Goal: Information Seeking & Learning: Find specific fact

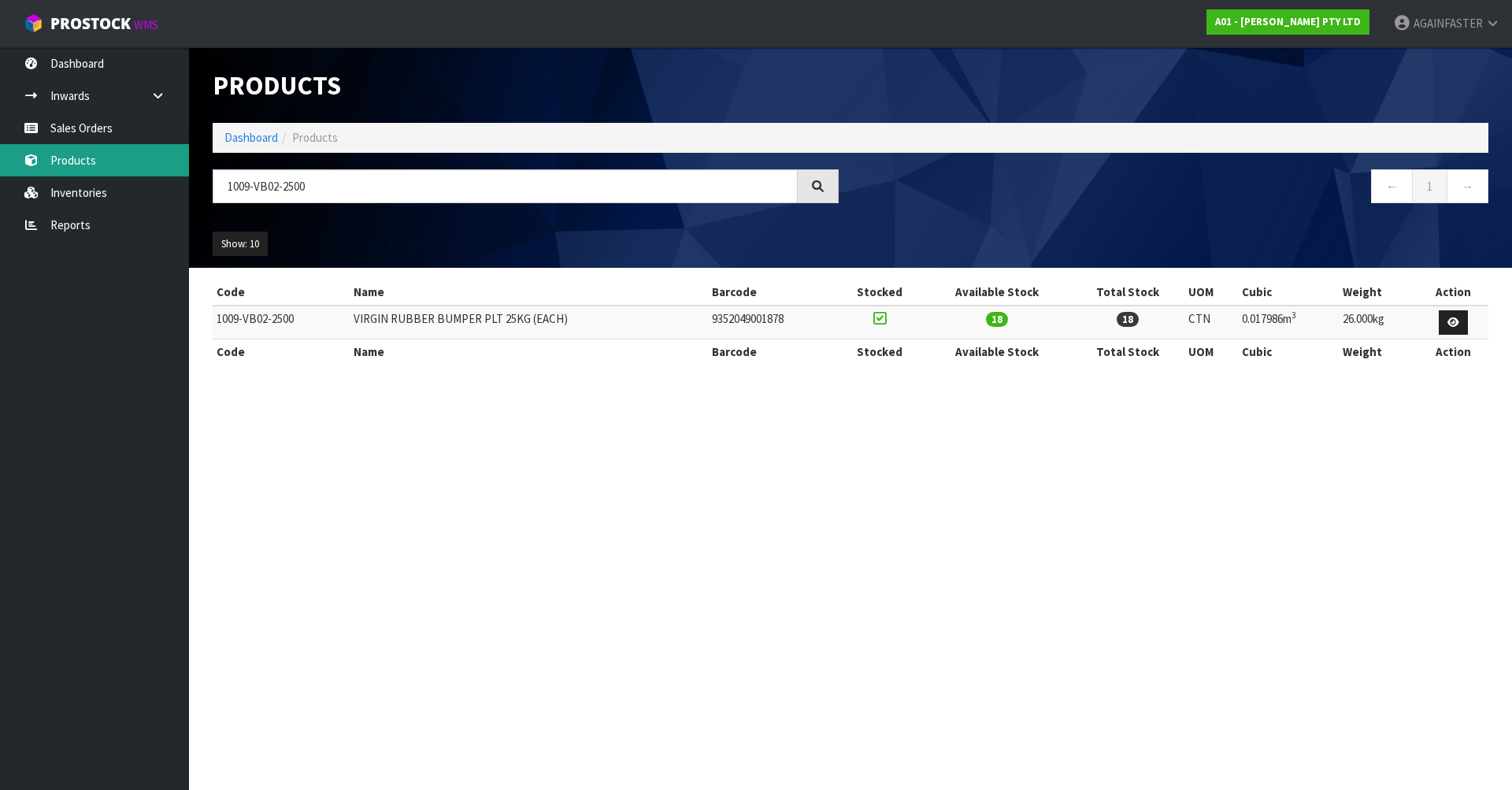
click at [167, 176] on body "Toggle navigation ProStock WMS A01 - [PERSON_NAME] PTY LTD AGAINFASTER Logout D…" at bounding box center [756, 395] width 1512 height 790
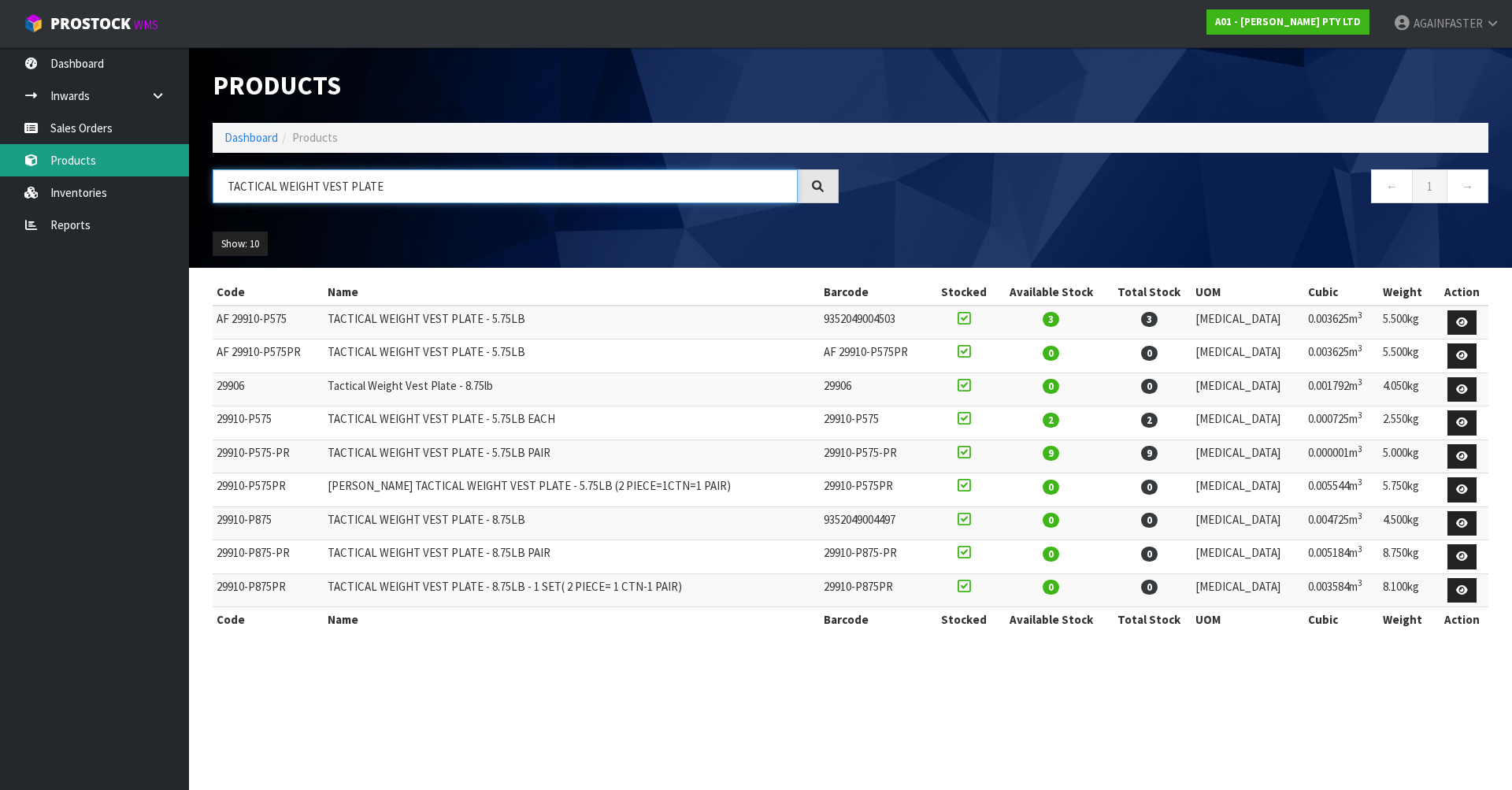
drag, startPoint x: 422, startPoint y: 183, endPoint x: 4, endPoint y: 162, distance: 418.5
click at [57, 175] on body "Toggle navigation ProStock WMS A01 - [PERSON_NAME] PTY LTD AGAINFASTER Logout D…" at bounding box center [756, 395] width 1512 height 790
paste input "AFAB-AB-01-0003"
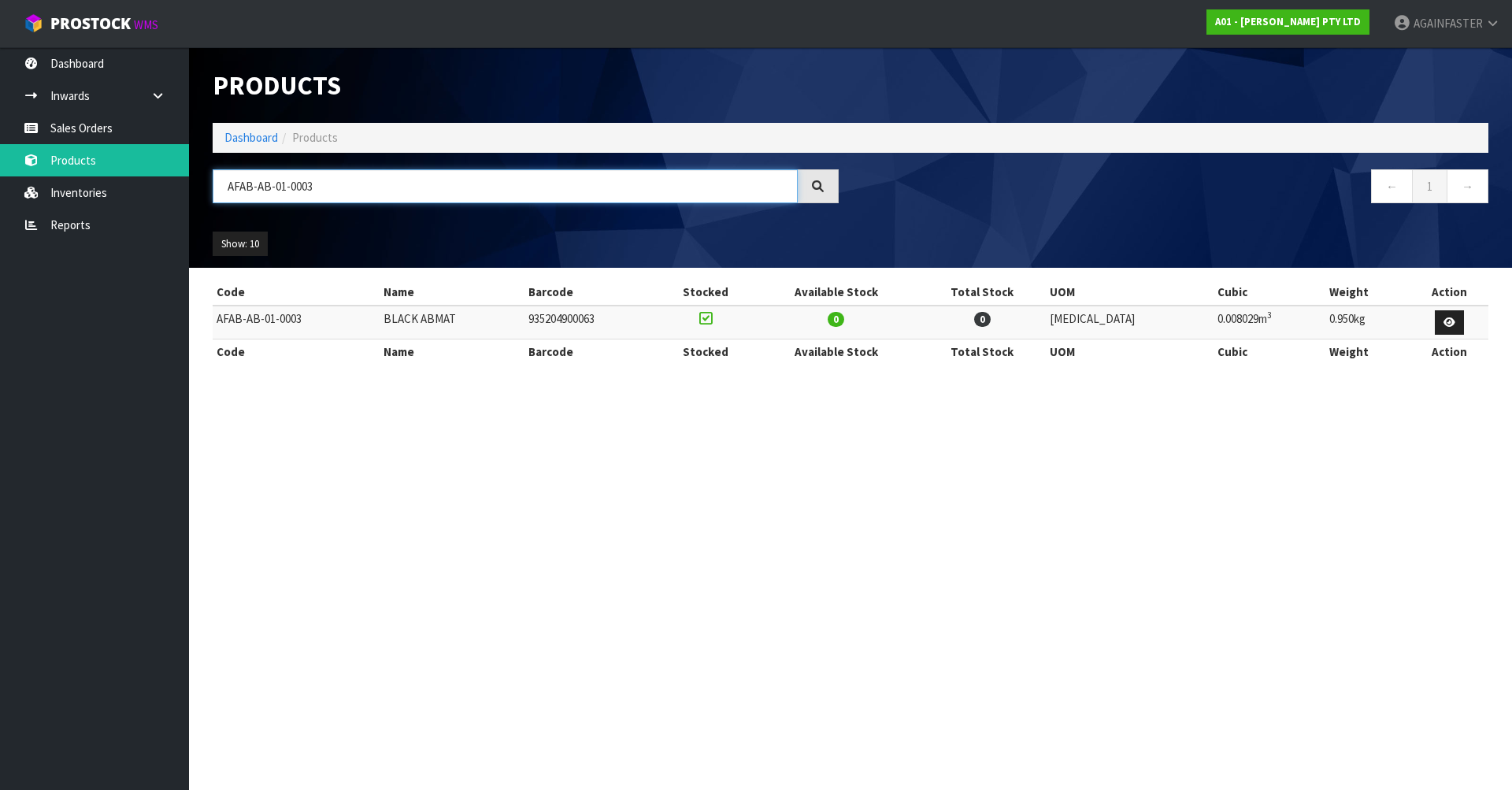
drag, startPoint x: 381, startPoint y: 179, endPoint x: 192, endPoint y: 183, distance: 189.0
click at [192, 183] on header "Products Import Products Drop file here to import csv template Dashboard Produc…" at bounding box center [850, 158] width 1323 height 221
paste input "0110-UH00-0001"
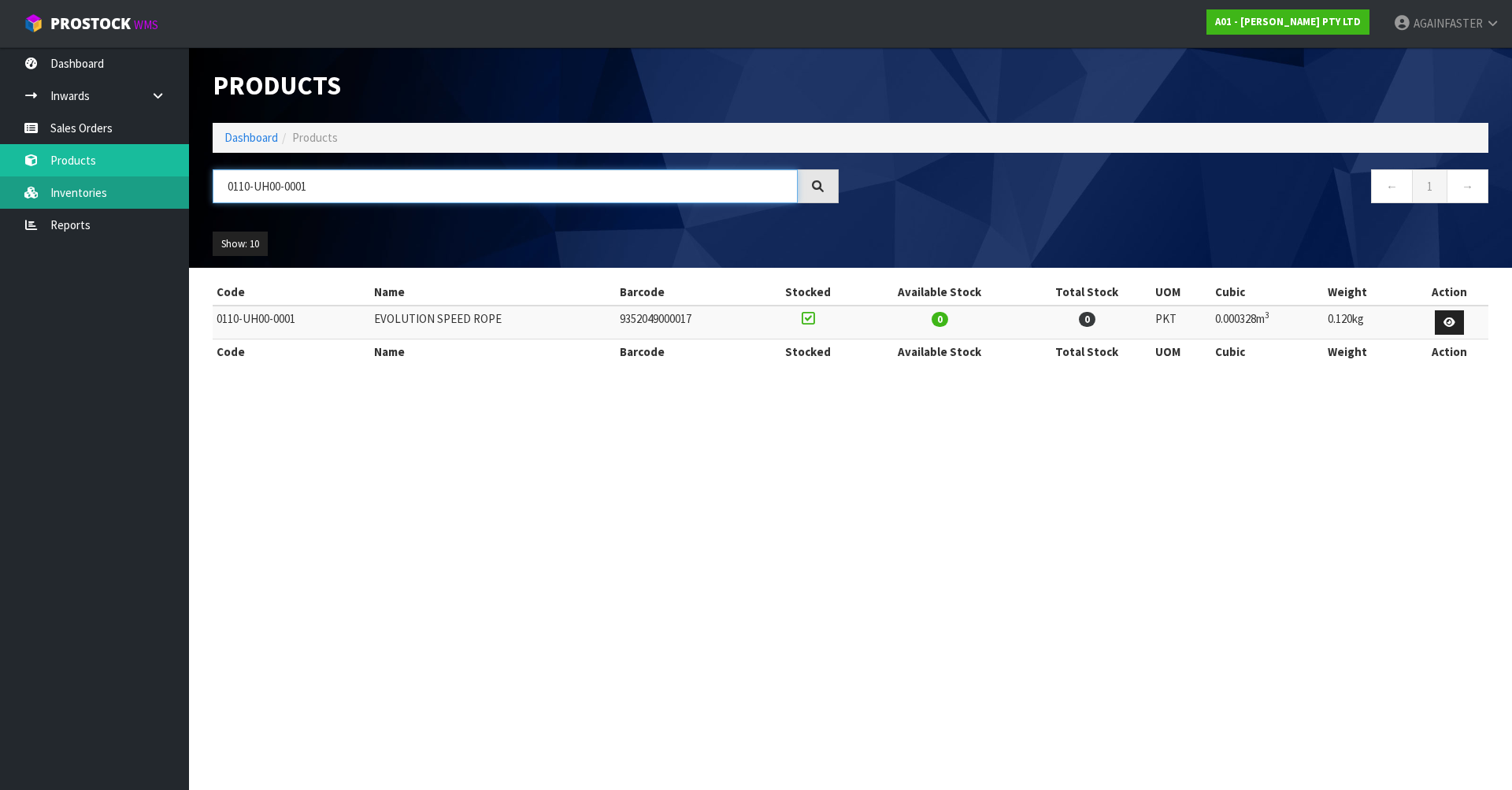
drag, startPoint x: 340, startPoint y: 193, endPoint x: 80, endPoint y: 201, distance: 260.1
click at [100, 197] on body "Toggle navigation ProStock WMS A01 - [PERSON_NAME] PTY LTD AGAINFASTER Logout D…" at bounding box center [756, 395] width 1512 height 790
paste input "1009-VB02-1500-PR"
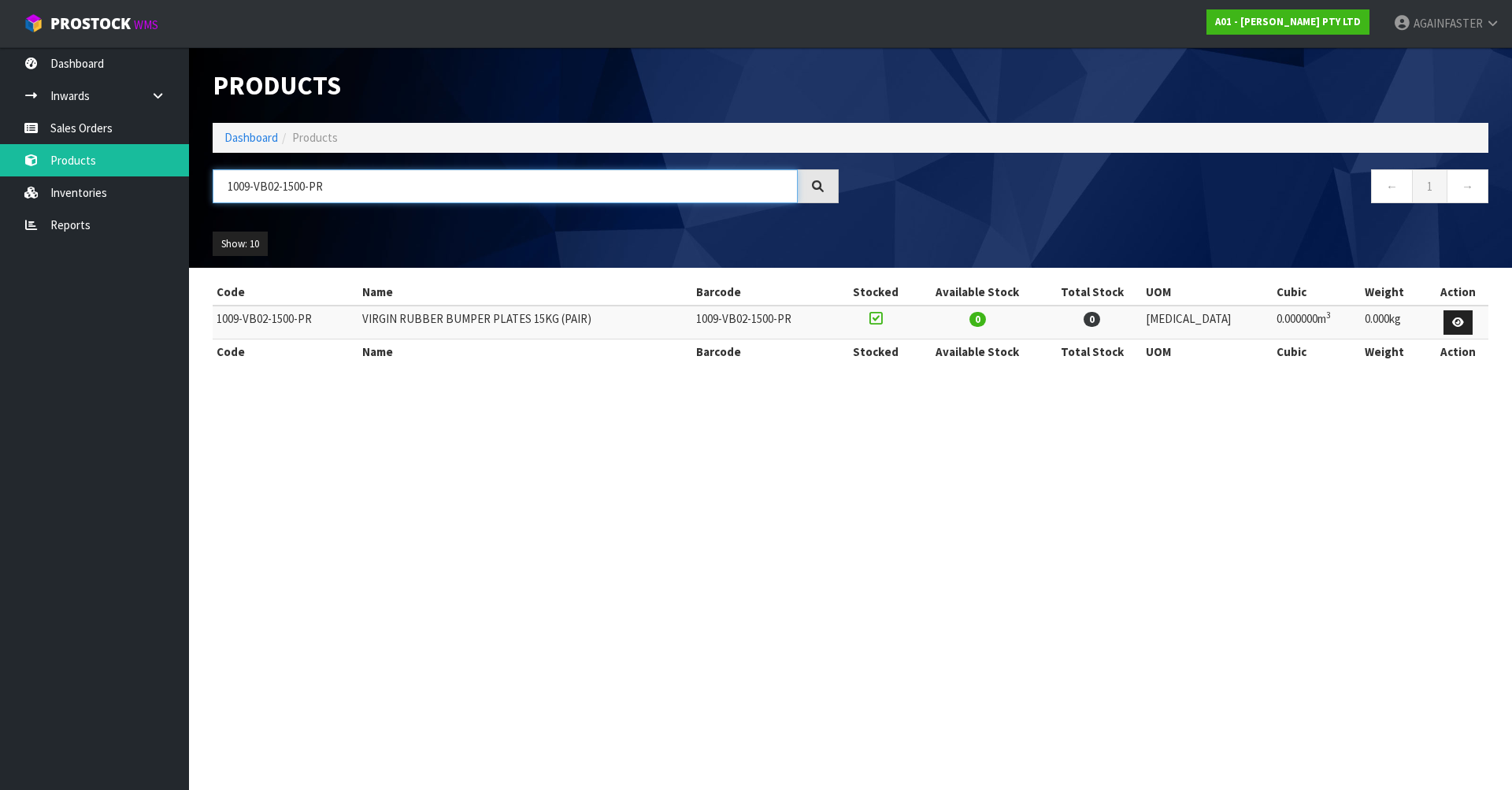
drag, startPoint x: 359, startPoint y: 194, endPoint x: 223, endPoint y: 181, distance: 136.6
click at [223, 181] on input "1009-VB02-1500-PR" at bounding box center [505, 186] width 586 height 34
paste input "0500"
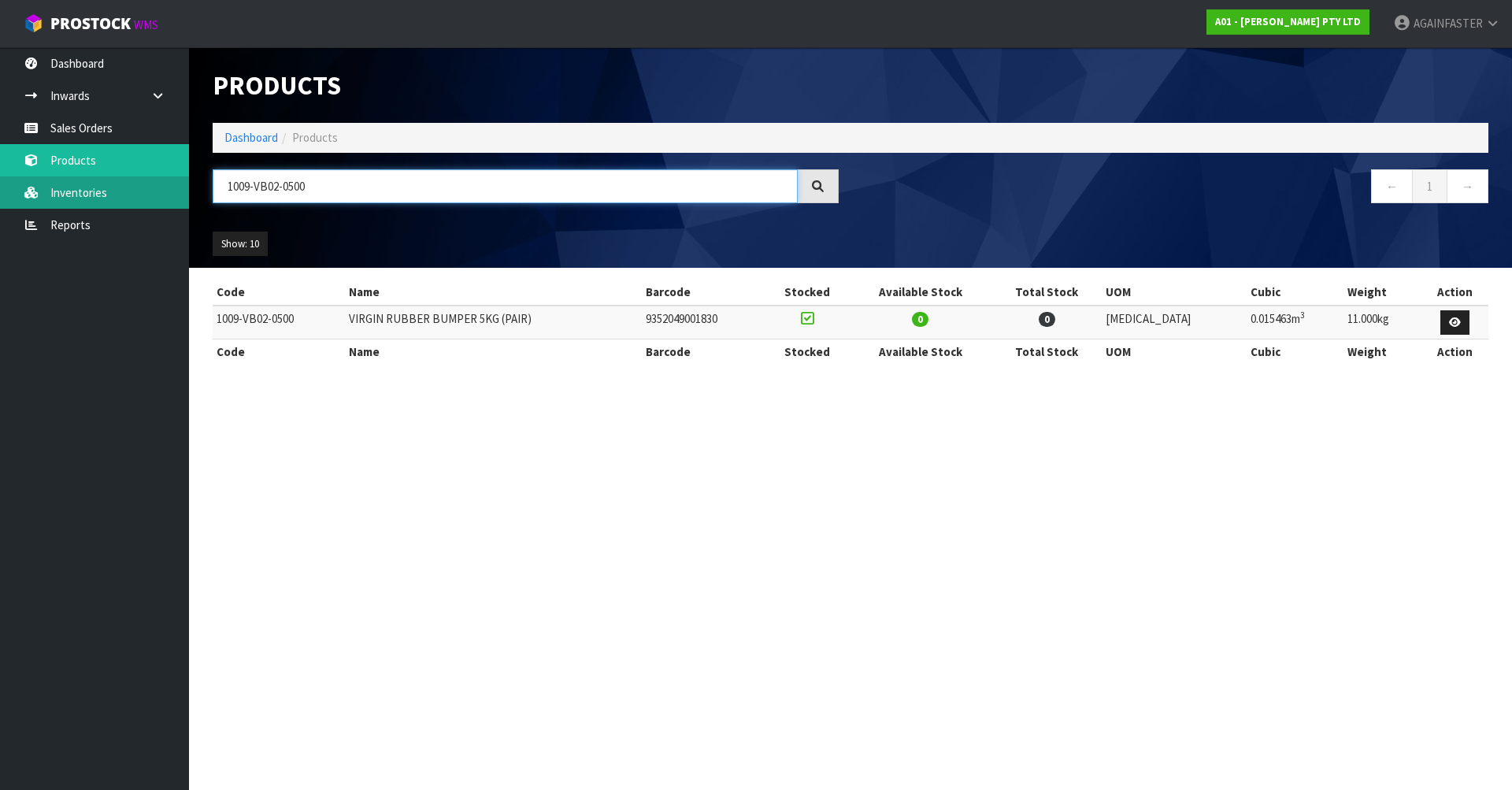
drag, startPoint x: 382, startPoint y: 179, endPoint x: 134, endPoint y: 179, distance: 248.0
click at [134, 179] on body "Toggle navigation ProStock WMS A01 - [PERSON_NAME] PTY LTD AGAINFASTER Logout D…" at bounding box center [756, 395] width 1512 height 790
paste input "0603-MB00-1608"
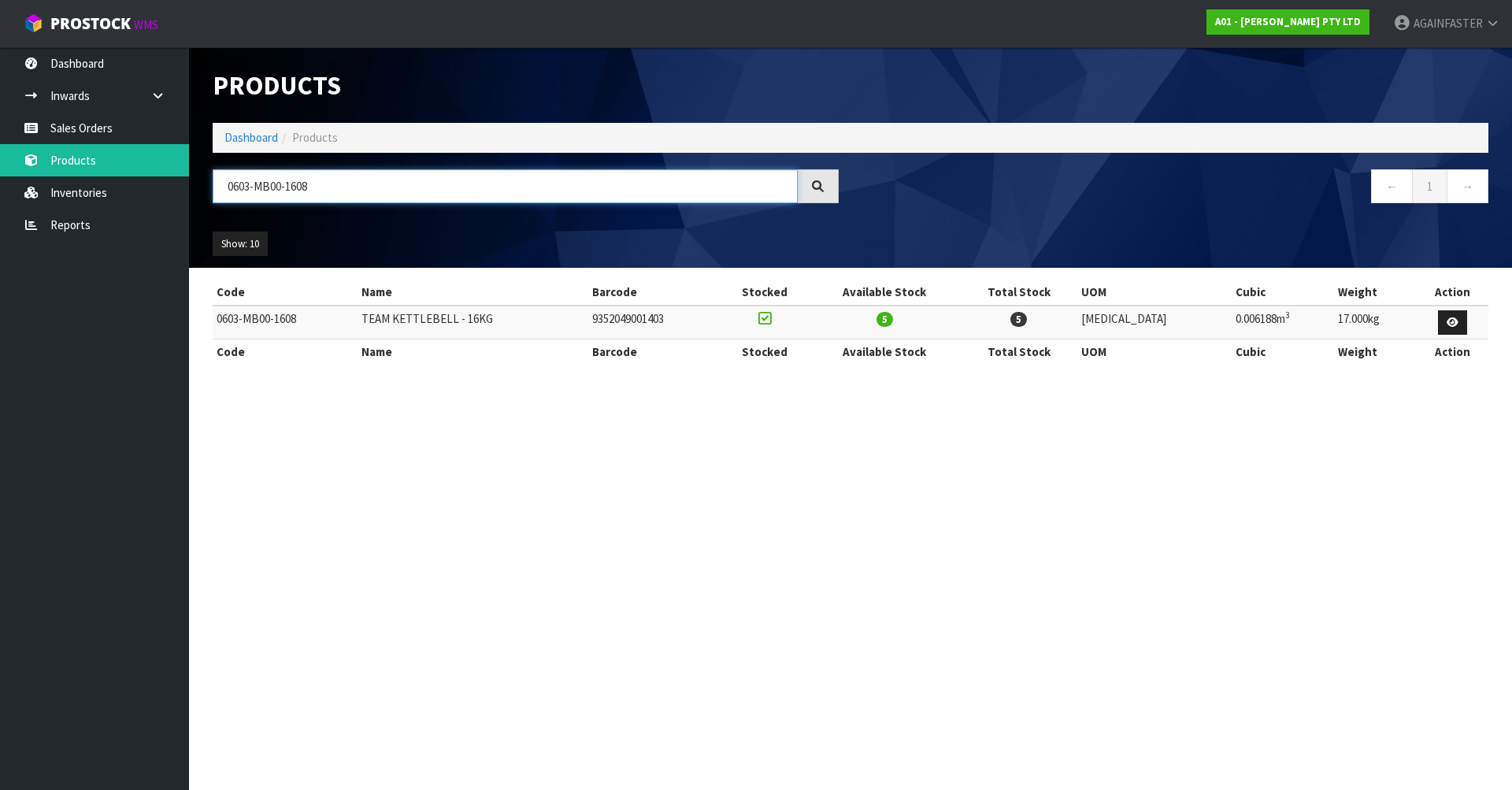
drag, startPoint x: 399, startPoint y: 199, endPoint x: 221, endPoint y: 182, distance: 178.8
click at [221, 182] on input "0603-MB00-1608" at bounding box center [505, 186] width 586 height 34
paste input "20"
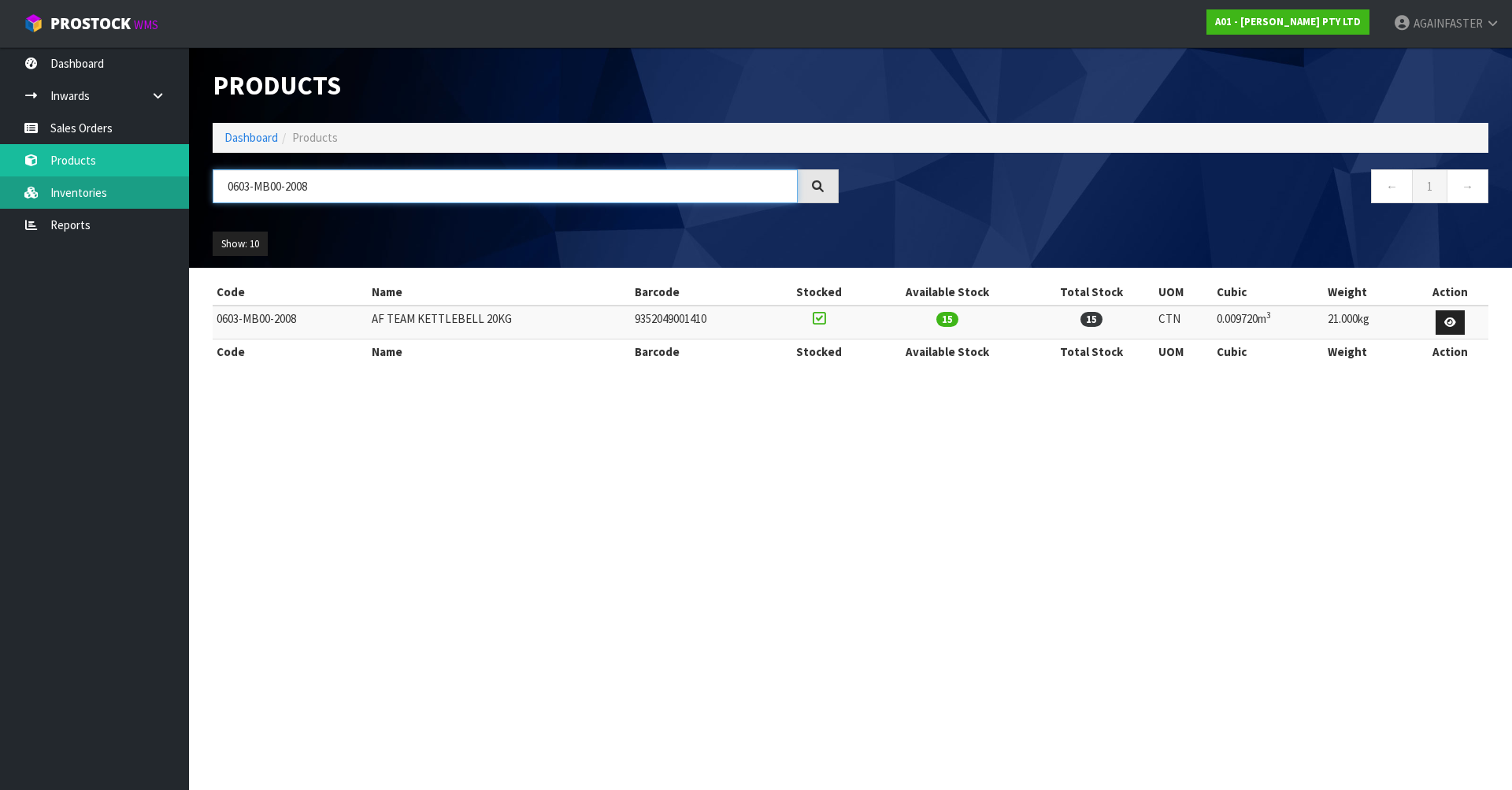
drag, startPoint x: 376, startPoint y: 195, endPoint x: 162, endPoint y: 179, distance: 214.6
click at [162, 179] on body "Toggle navigation ProStock WMS A01 - [PERSON_NAME] PTY LTD AGAINFASTER Logout D…" at bounding box center [756, 395] width 1512 height 790
paste input "1150-G0002A-0000"
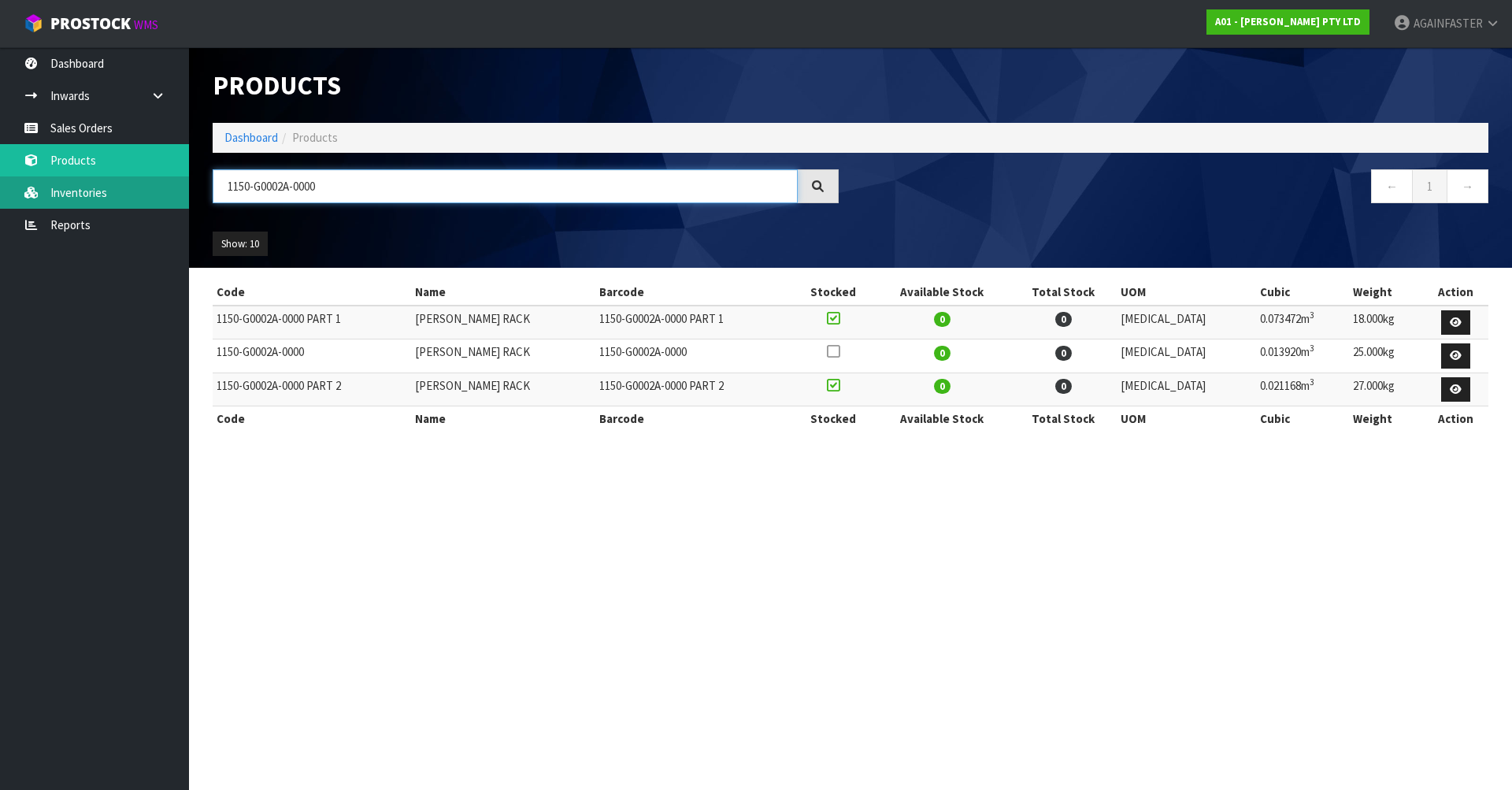
drag, startPoint x: 356, startPoint y: 174, endPoint x: 162, endPoint y: 179, distance: 194.1
click at [162, 179] on body "Toggle navigation ProStock WMS A01 - [PERSON_NAME] PTY LTD AGAINFASTER Logout D…" at bounding box center [756, 395] width 1512 height 790
paste input "0603-MB00-2408"
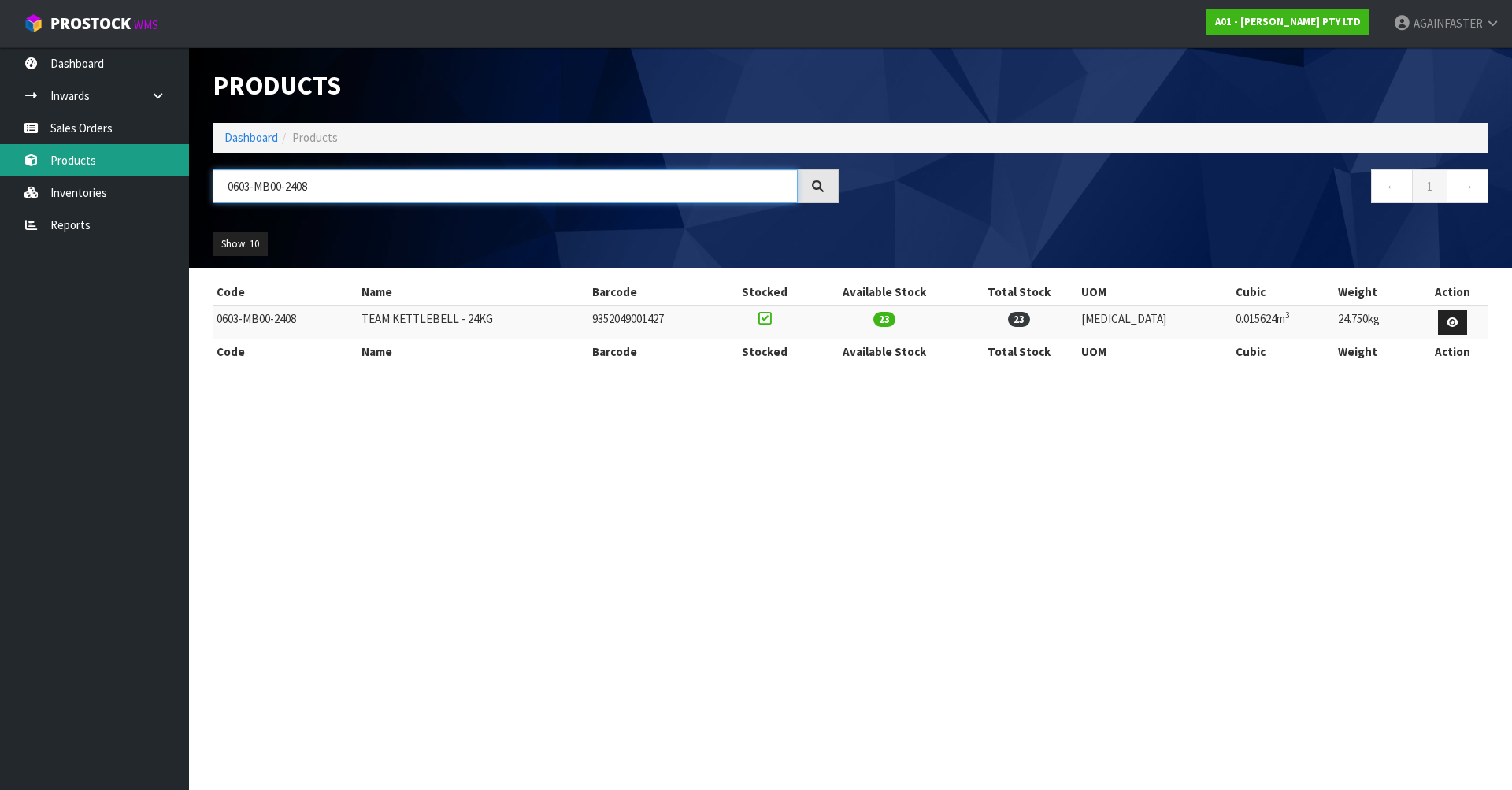
drag, startPoint x: 343, startPoint y: 188, endPoint x: 156, endPoint y: 175, distance: 187.5
click at [156, 175] on body "Toggle navigation ProStock WMS A01 - [PERSON_NAME] PTY LTD AGAINFASTER Logout D…" at bounding box center [756, 395] width 1512 height 790
paste input "1009-VB02-1000"
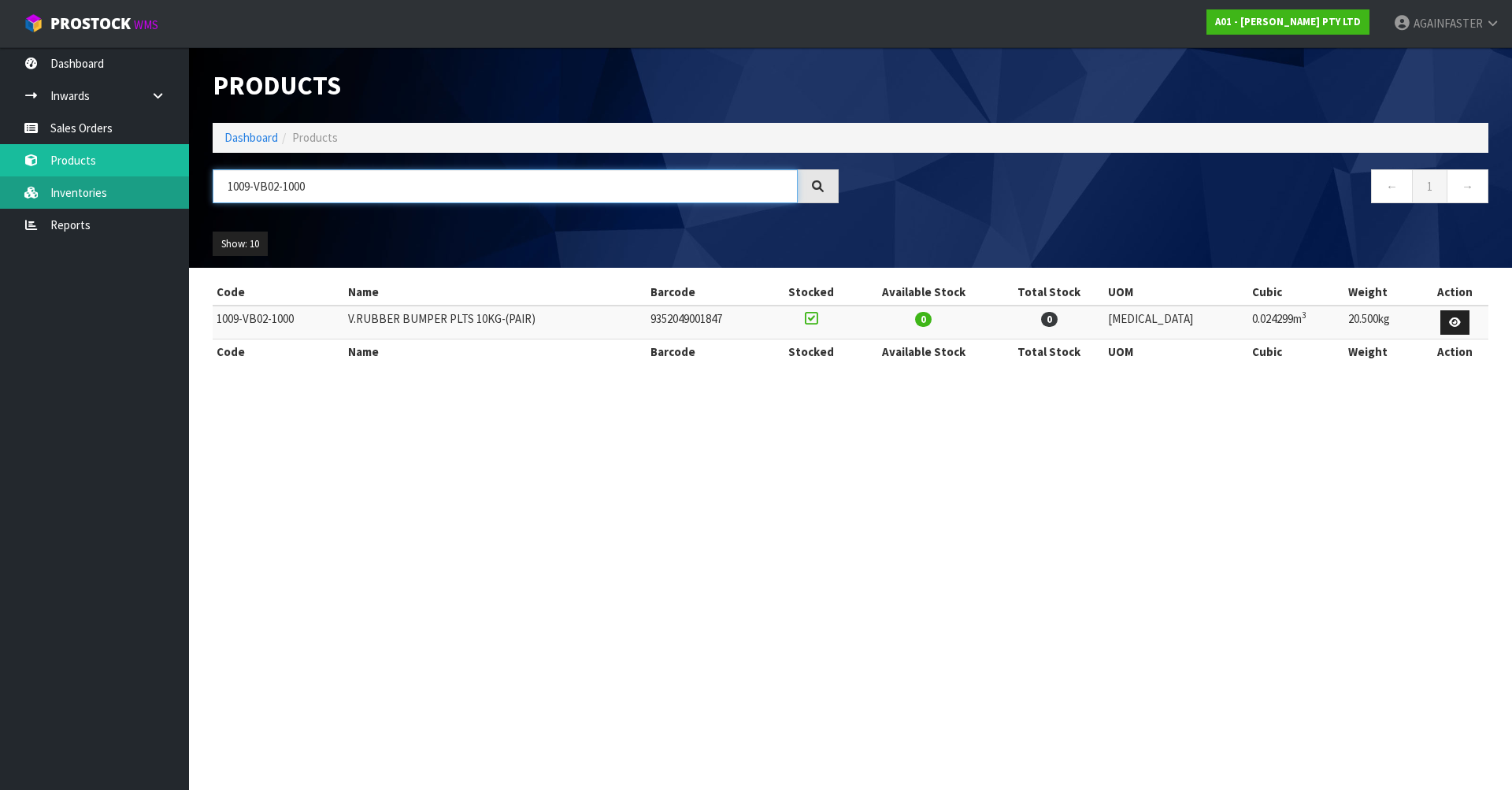
drag, startPoint x: 365, startPoint y: 192, endPoint x: 62, endPoint y: 185, distance: 303.1
click at [62, 185] on body "Toggle navigation ProStock WMS A01 - [PERSON_NAME] PTY LTD AGAINFASTER Logout D…" at bounding box center [756, 395] width 1512 height 790
paste input "5"
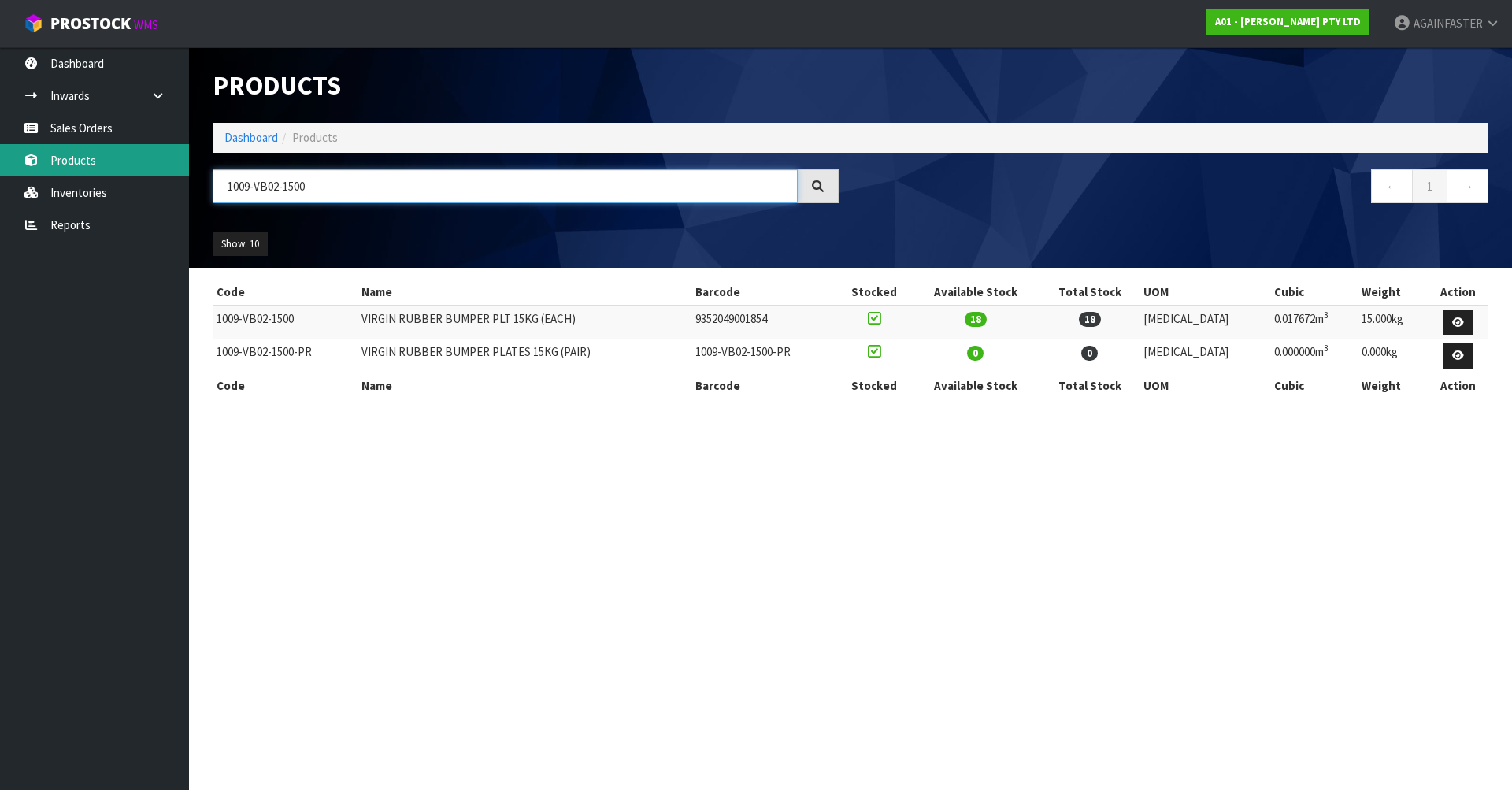
drag, startPoint x: 329, startPoint y: 192, endPoint x: 171, endPoint y: 175, distance: 158.9
click at [171, 175] on body "Toggle navigation ProStock WMS A01 - [PERSON_NAME] PTY LTD AGAINFASTER Logout D…" at bounding box center [756, 395] width 1512 height 790
paste input "20"
drag, startPoint x: 330, startPoint y: 206, endPoint x: 287, endPoint y: 189, distance: 46.2
click at [288, 192] on div "1009-VB02-2000" at bounding box center [525, 193] width 650 height 46
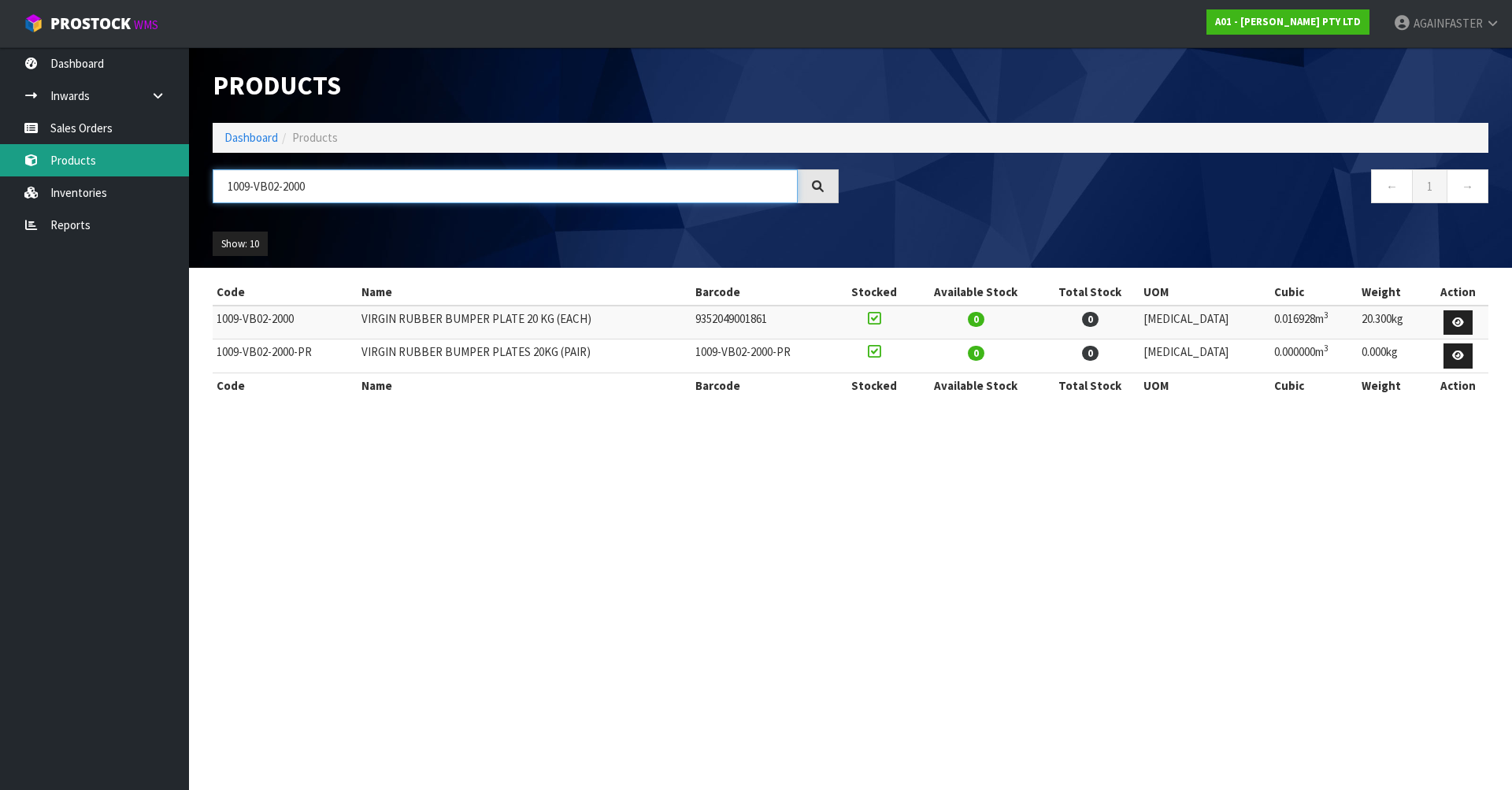
drag, startPoint x: 295, startPoint y: 188, endPoint x: 186, endPoint y: 173, distance: 110.0
click at [186, 173] on body "Toggle navigation ProStock WMS A01 - [PERSON_NAME] PTY LTD AGAINFASTER Logout D…" at bounding box center [756, 395] width 1512 height 790
paste input "5"
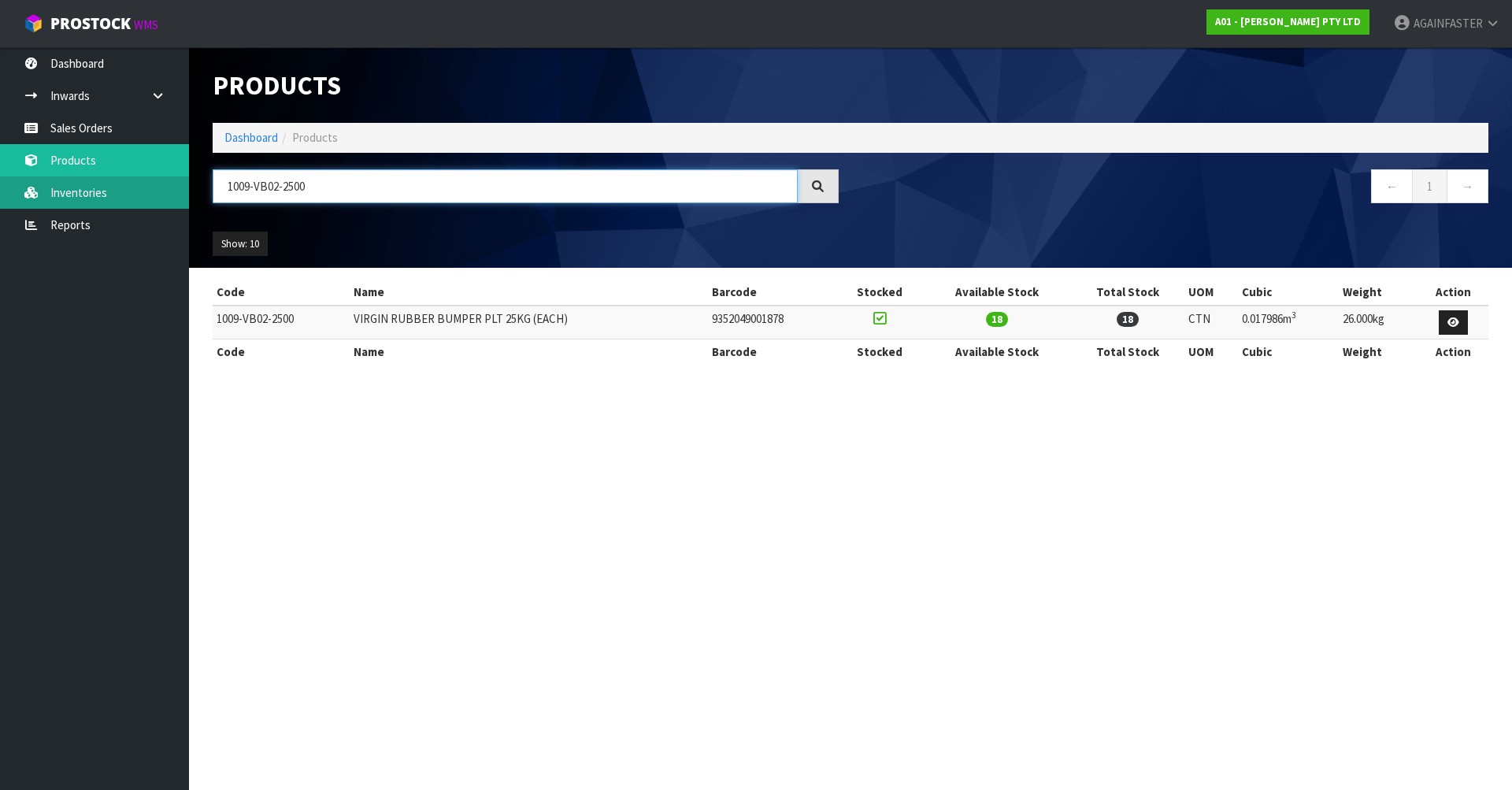
drag, startPoint x: 353, startPoint y: 201, endPoint x: 183, endPoint y: 179, distance: 171.4
click at [183, 179] on body "Toggle navigation ProStock WMS A01 - [PERSON_NAME] PTY LTD AGAINFASTER Logout D…" at bounding box center [756, 395] width 1512 height 790
paste input "0603-MB00-2408"
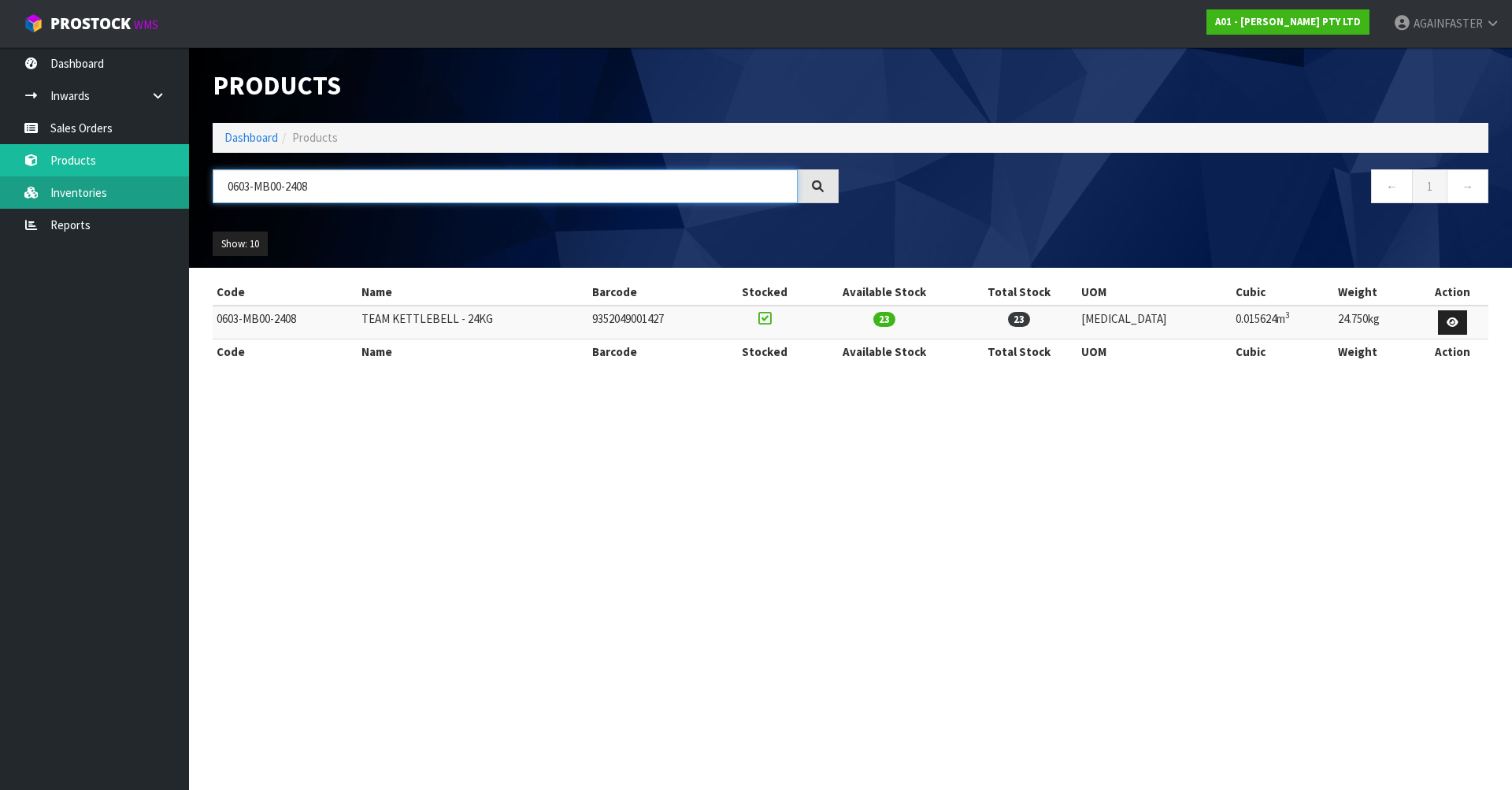
drag, startPoint x: 337, startPoint y: 196, endPoint x: 163, endPoint y: 196, distance: 174.0
click at [163, 196] on body "Toggle navigation ProStock WMS A01 - [PERSON_NAME] PTY LTD AGAINFASTER Logout D…" at bounding box center [756, 395] width 1512 height 790
paste input "32"
drag, startPoint x: 330, startPoint y: 201, endPoint x: 199, endPoint y: 197, distance: 131.1
click at [199, 197] on header "Products Import Products Drop file here to import csv template Dashboard Produc…" at bounding box center [850, 158] width 1323 height 221
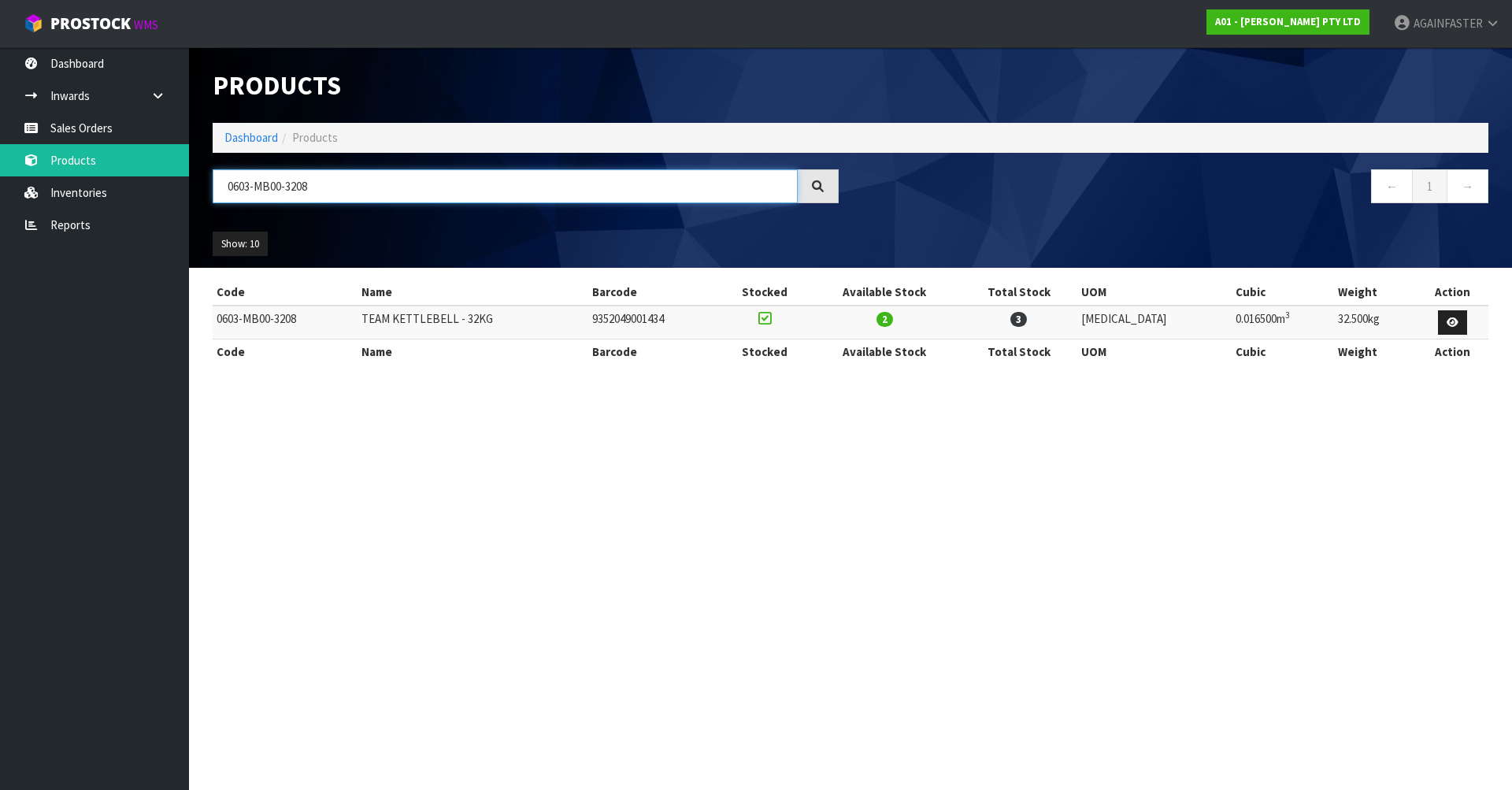
paste input "1032-FPKG-0024"
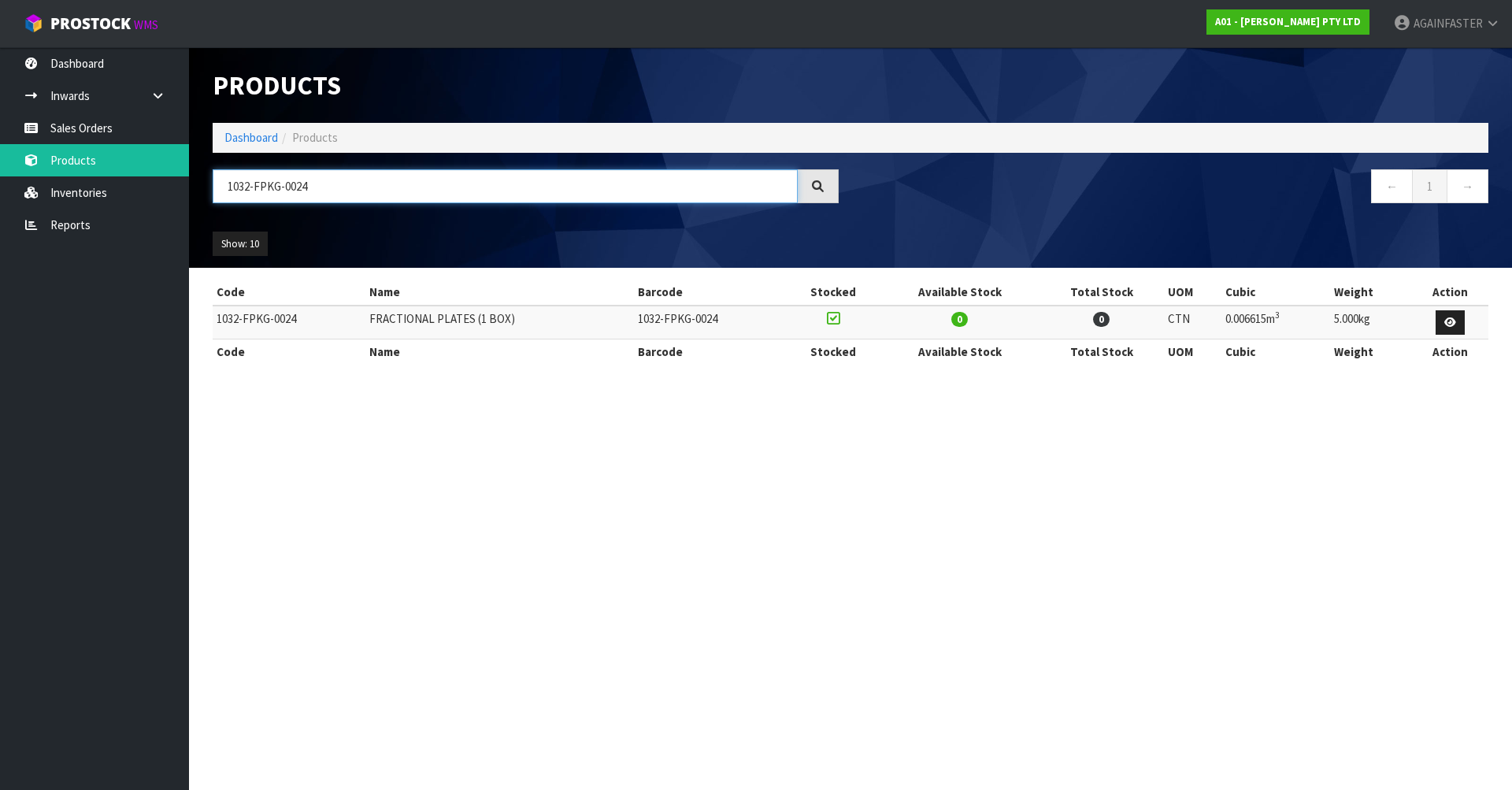
type input "1032-FPKG-0024"
click at [57, 130] on link "Sales Orders" at bounding box center [94, 128] width 189 height 33
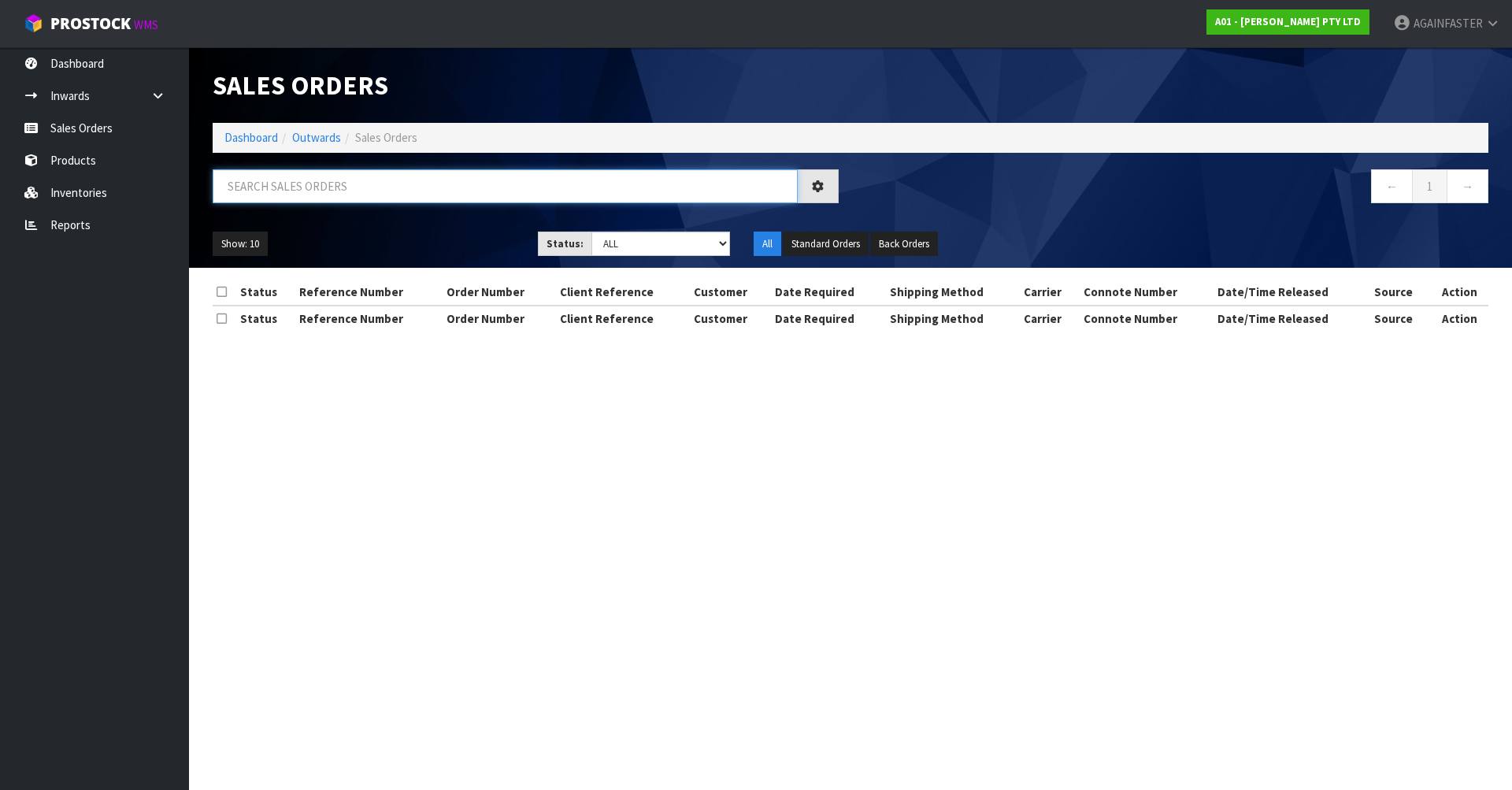
click at [284, 198] on input "text" at bounding box center [505, 186] width 586 height 34
paste input "NZ19580"
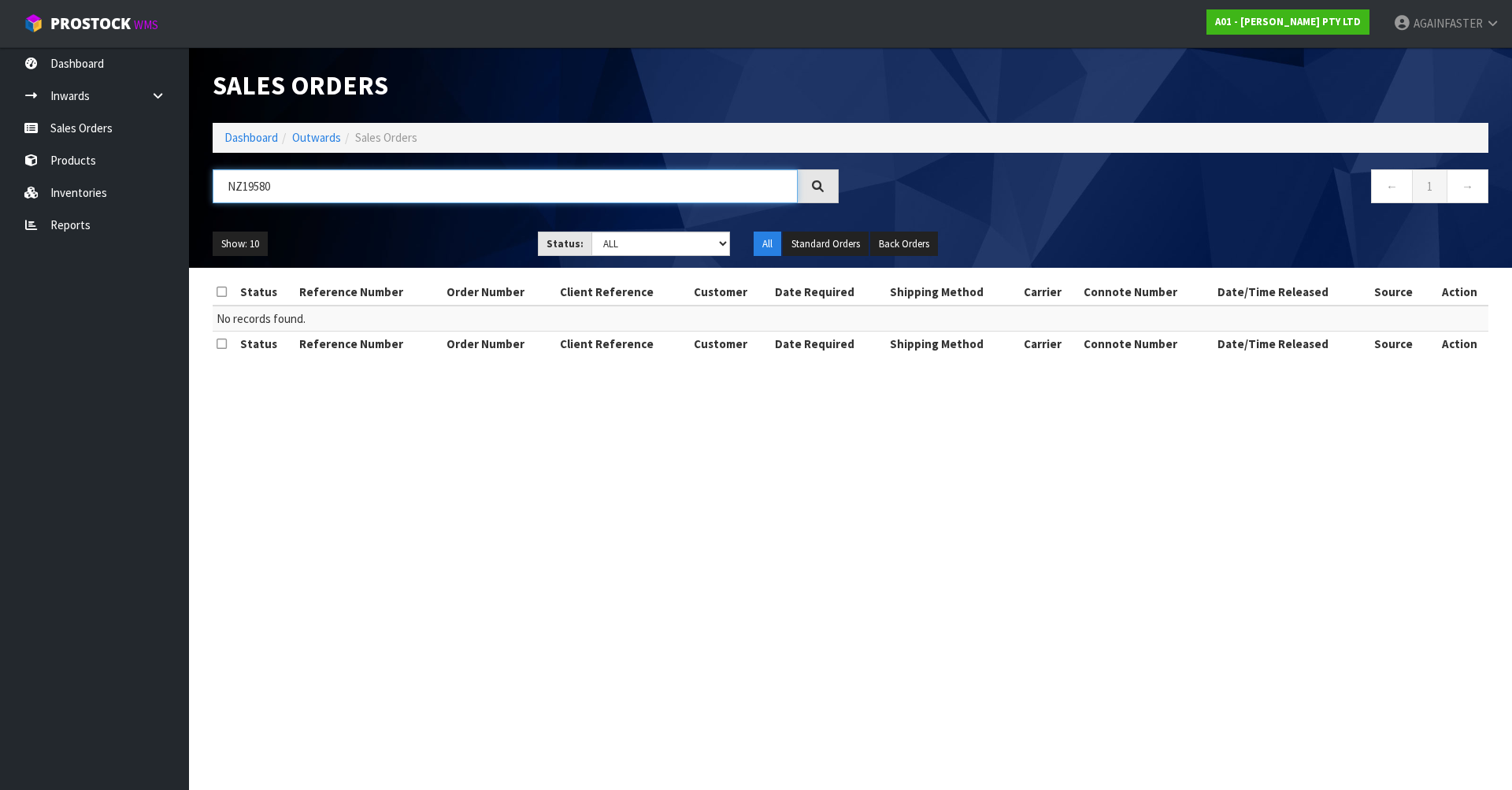
type input "NZ19580"
click at [98, 186] on link "Inventories" at bounding box center [94, 193] width 189 height 33
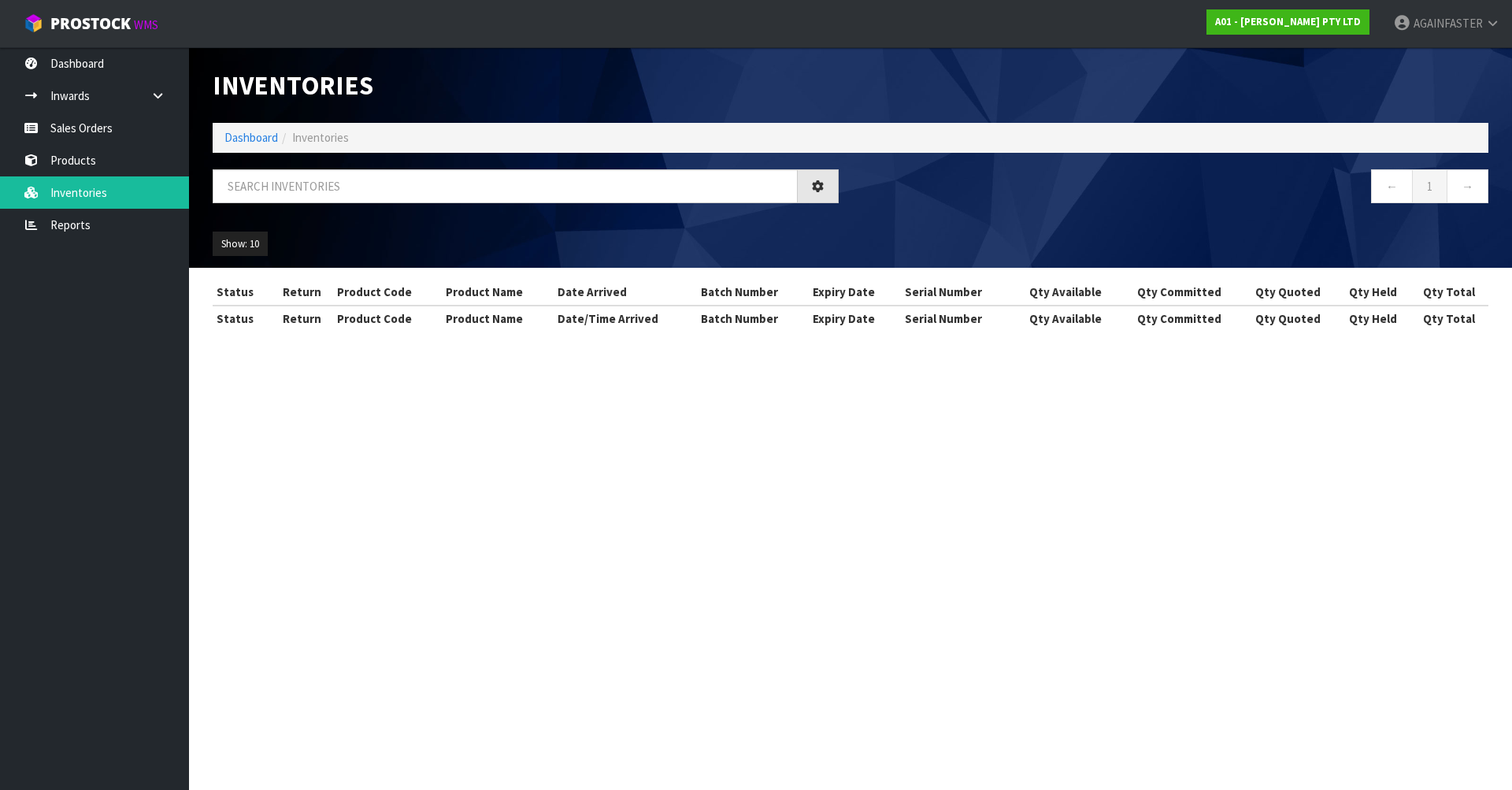
click at [82, 171] on div "Inventories Dashboard Inventories ← 1 → Show: 10 5 10 25 50 All Show Stock Stat…" at bounding box center [756, 179] width 1512 height 360
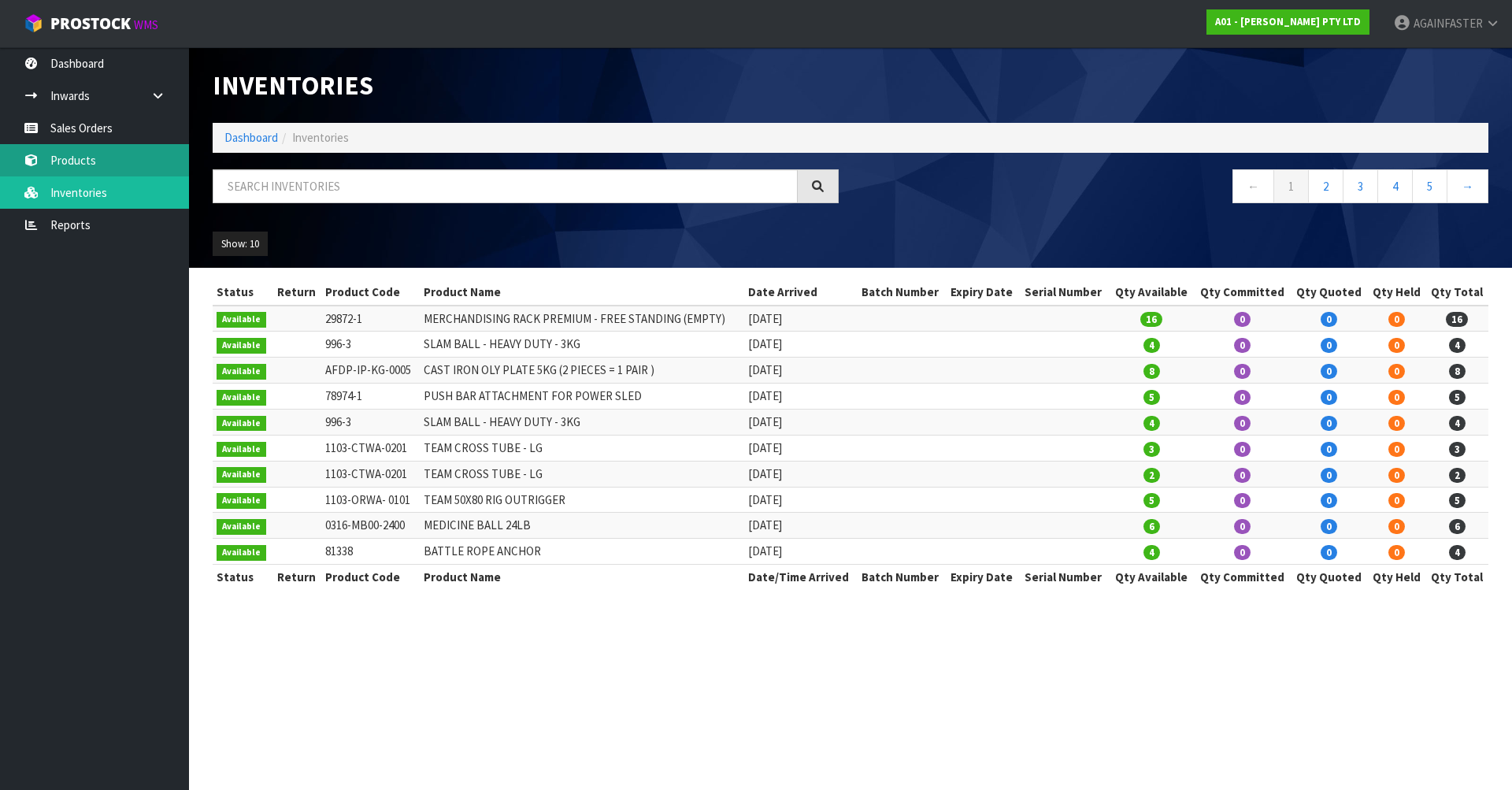
click at [83, 159] on link "Products" at bounding box center [94, 160] width 189 height 33
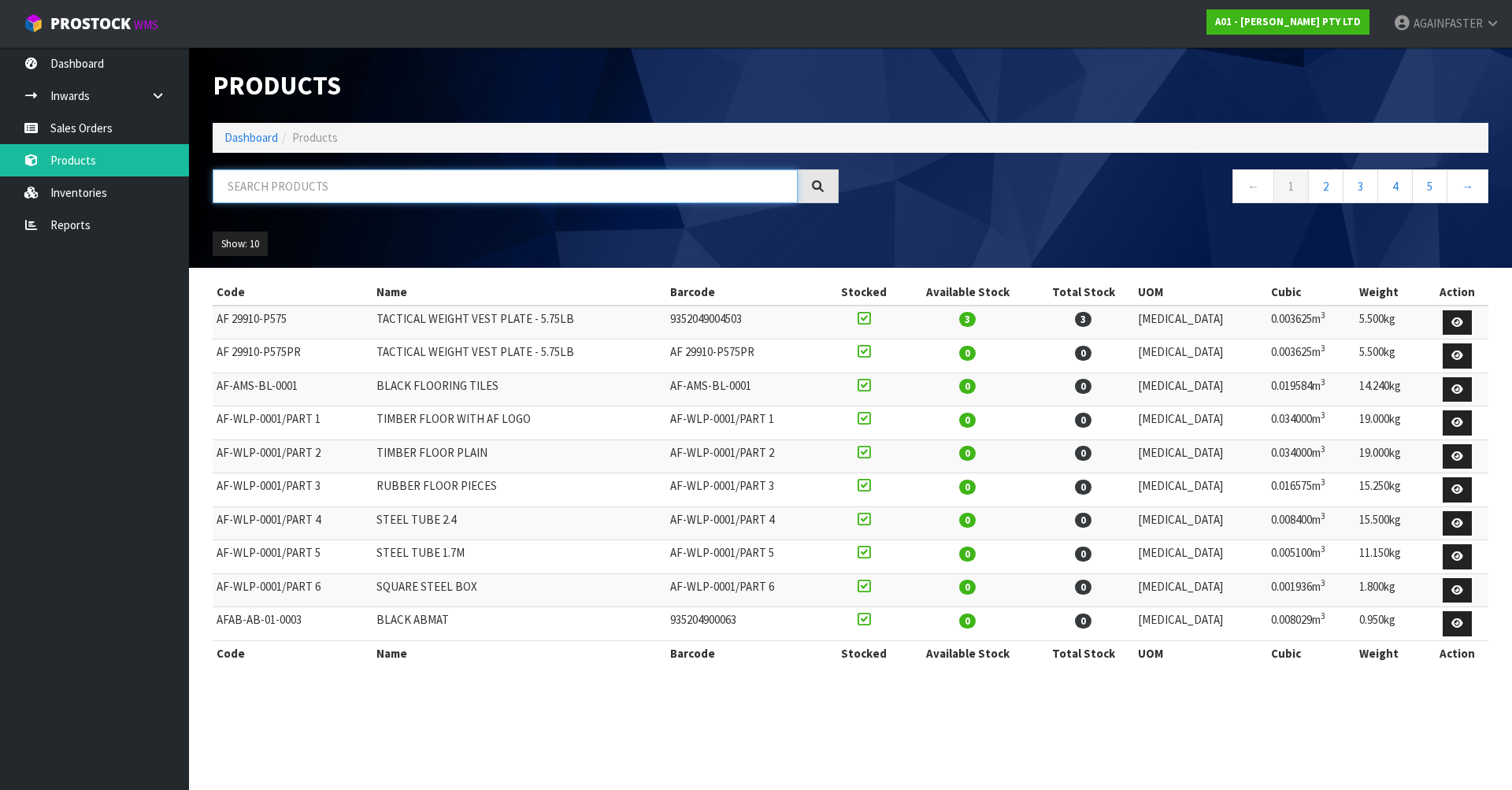
click at [275, 185] on input "text" at bounding box center [505, 186] width 586 height 34
paste input "1101-BUAA-2301"
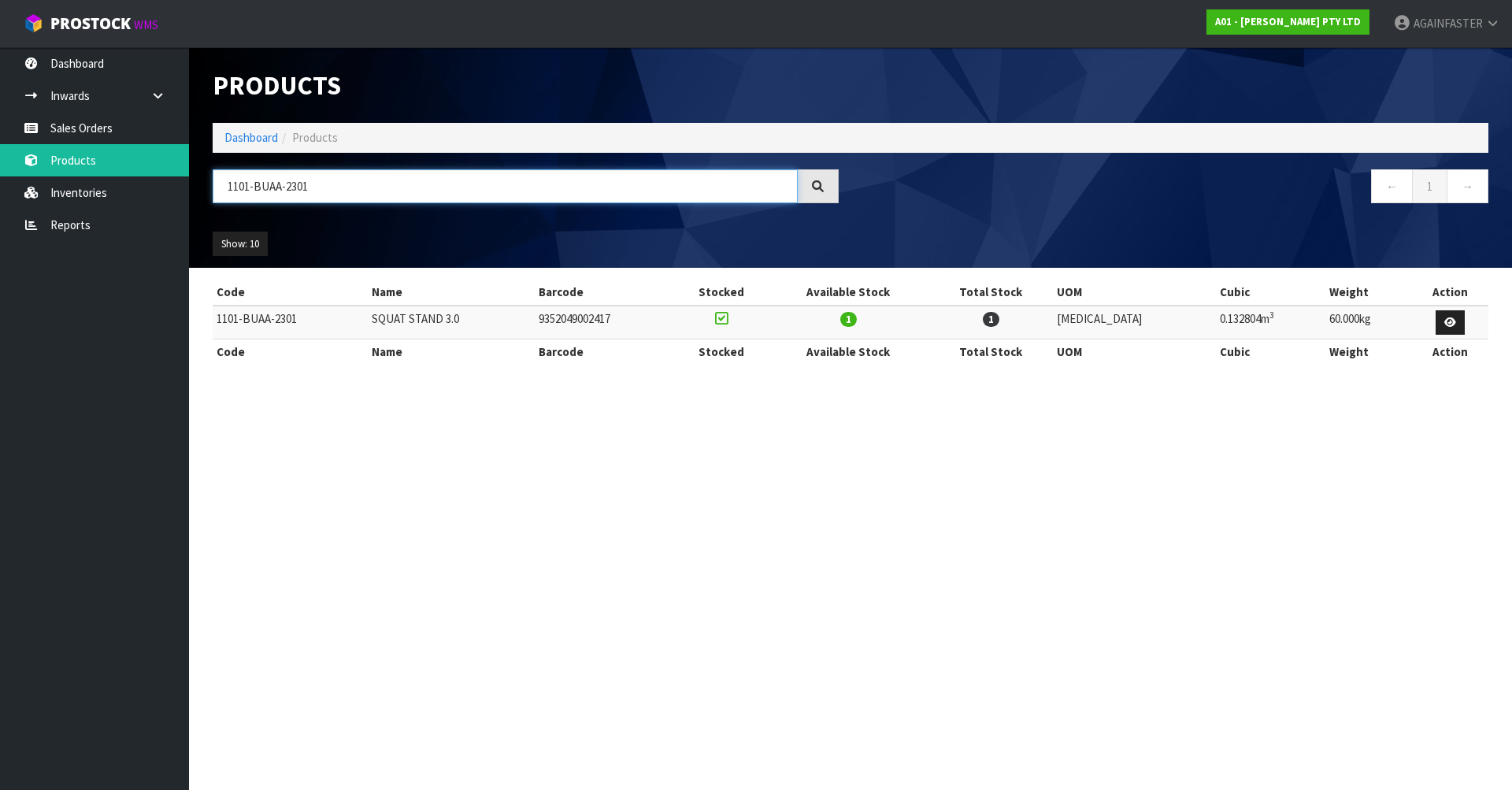
type input "1101-BUAA-2301"
click at [123, 132] on link "Sales Orders" at bounding box center [94, 128] width 189 height 33
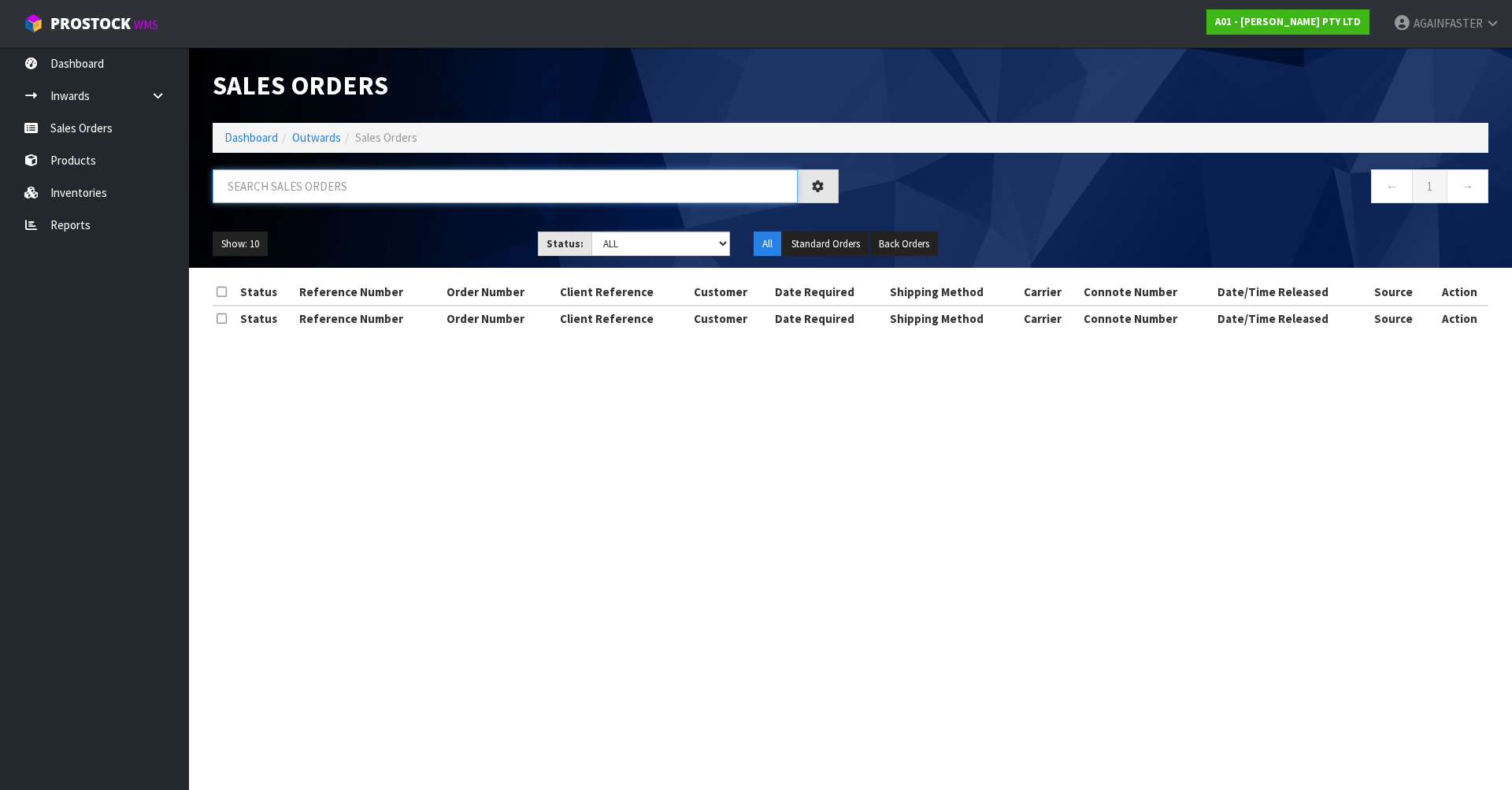
click at [305, 189] on input "text" at bounding box center [505, 186] width 586 height 34
paste input "NZ18952"
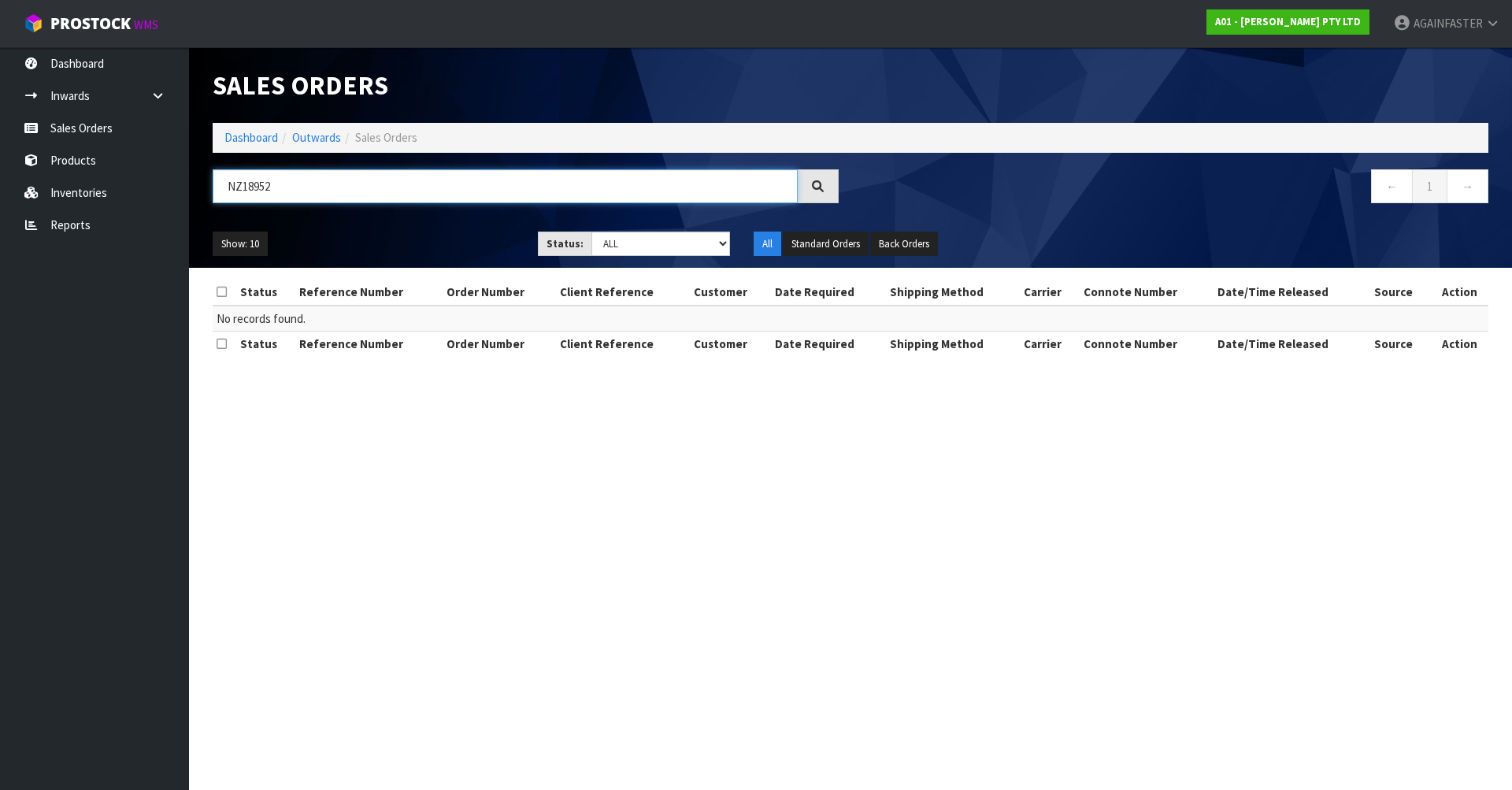
type input "NZ18952"
drag, startPoint x: 248, startPoint y: 179, endPoint x: 176, endPoint y: 179, distance: 72.0
click at [176, 179] on body "Toggle navigation ProStock WMS A01 - [PERSON_NAME] PTY LTD AGAINFASTER Logout D…" at bounding box center [756, 395] width 1512 height 790
click at [106, 201] on link "Inventories" at bounding box center [94, 193] width 189 height 33
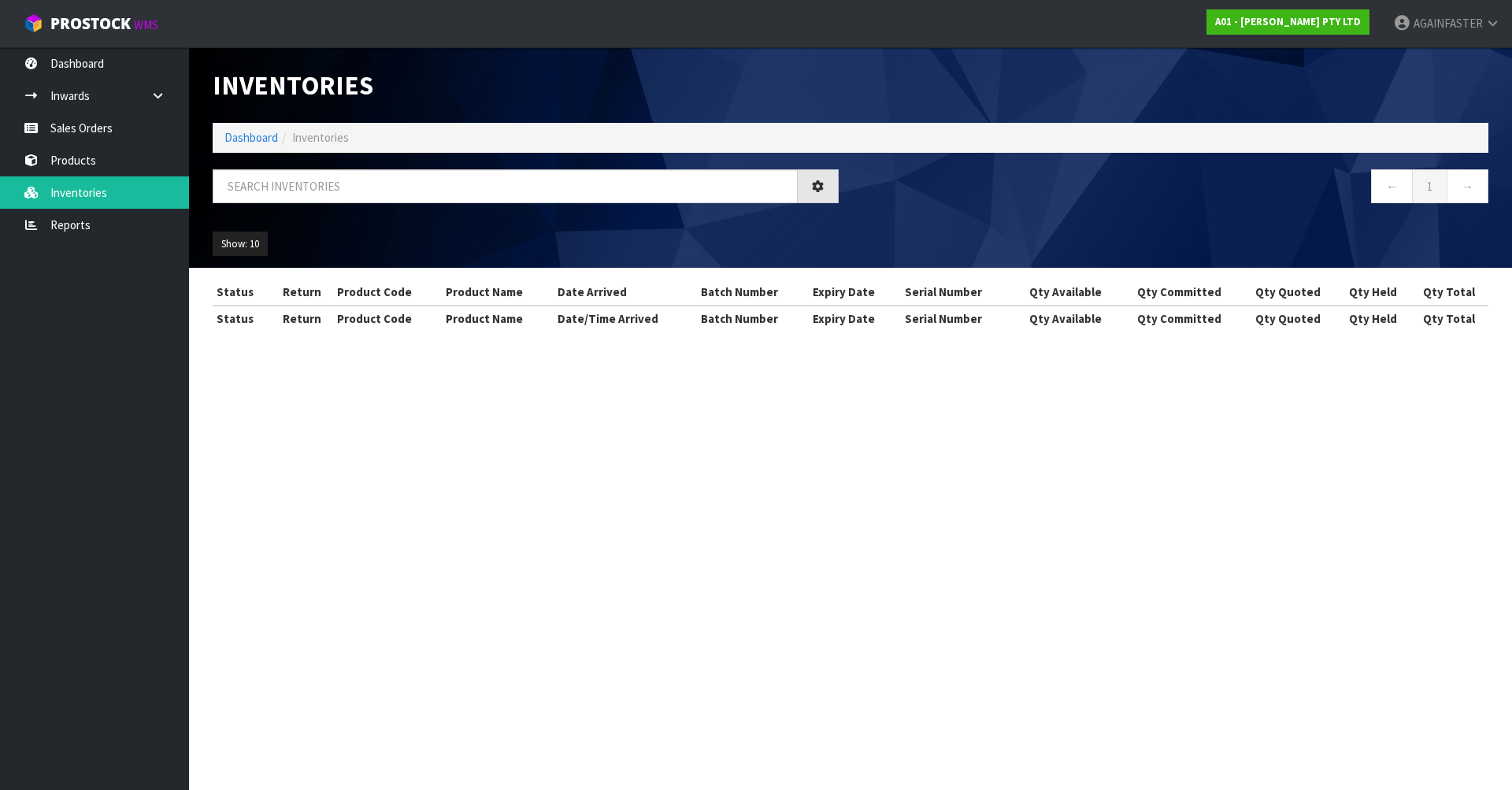
click at [107, 157] on div "Inventories Dashboard Inventories ← 1 → Show: 10 5 10 25 50 All Show Stock Stat…" at bounding box center [756, 179] width 1512 height 360
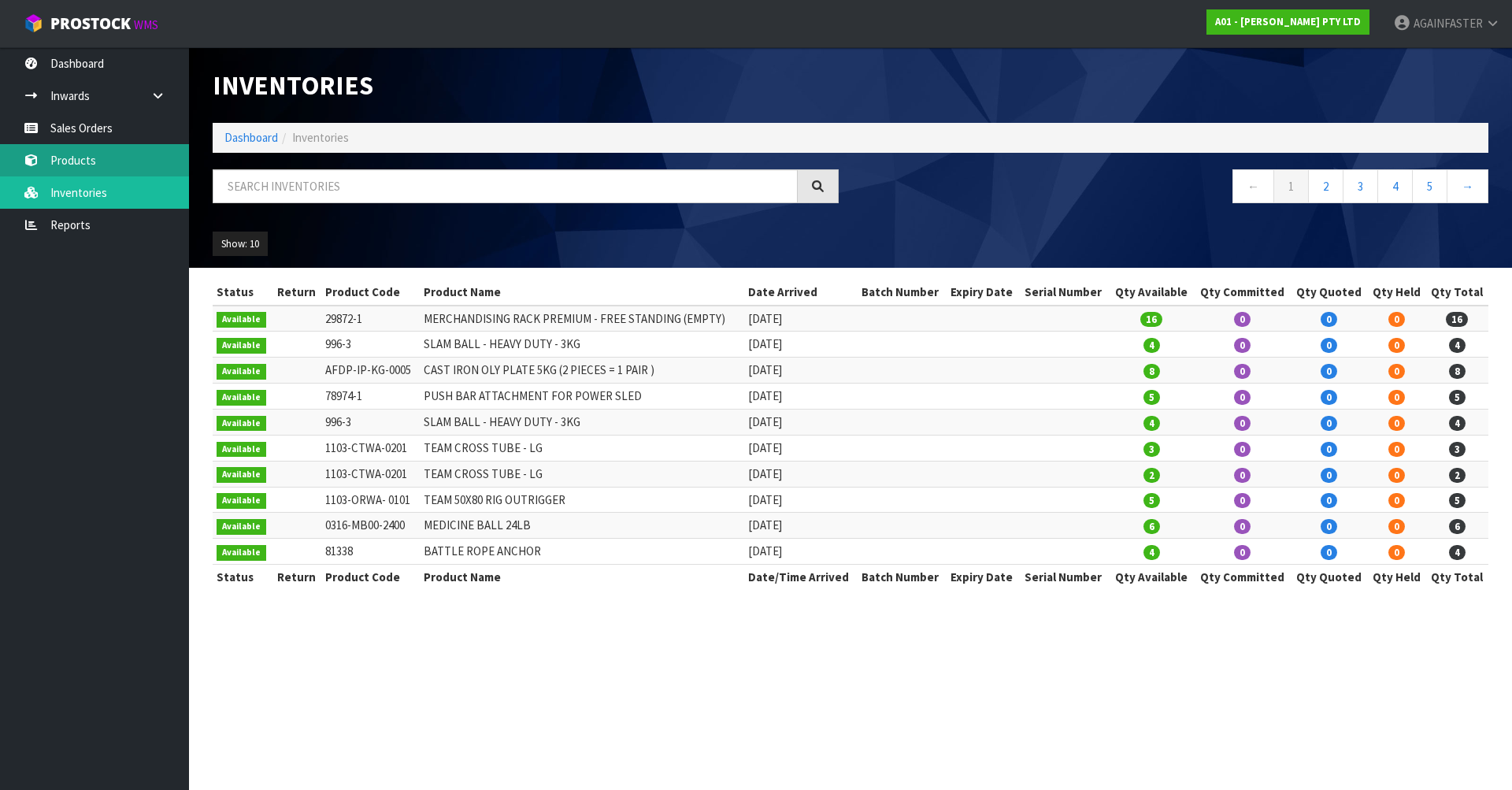
click at [107, 156] on link "Products" at bounding box center [94, 160] width 189 height 33
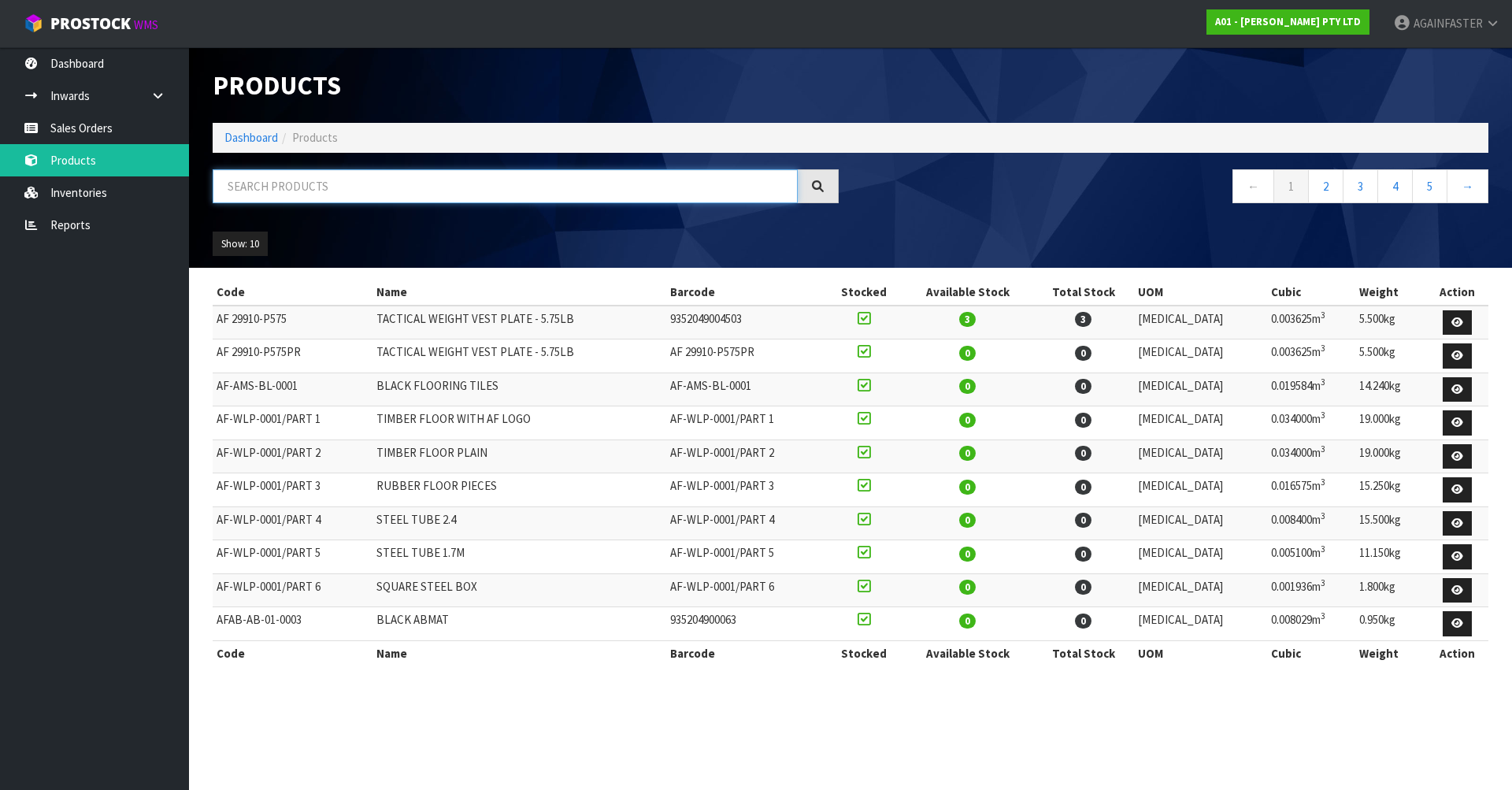
click at [277, 186] on input "text" at bounding box center [505, 186] width 586 height 34
paste input "1102-JCWA-0003"
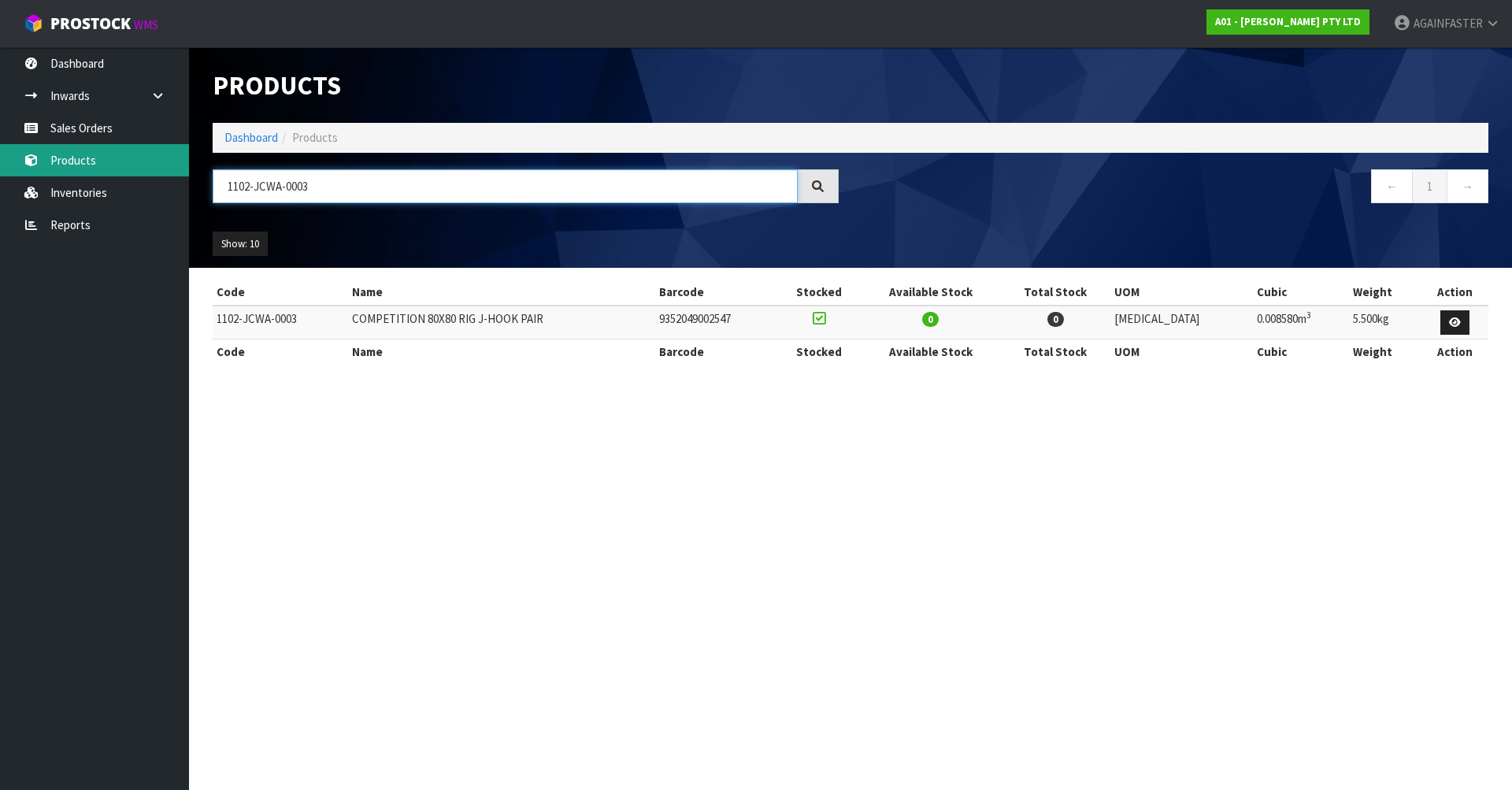
drag, startPoint x: 284, startPoint y: 176, endPoint x: 151, endPoint y: 176, distance: 133.0
click at [151, 176] on body "Toggle navigation ProStock WMS A01 - [PERSON_NAME] PTY LTD AGAINFASTER Logout D…" at bounding box center [756, 395] width 1512 height 790
paste input "GD-AB-3100]"
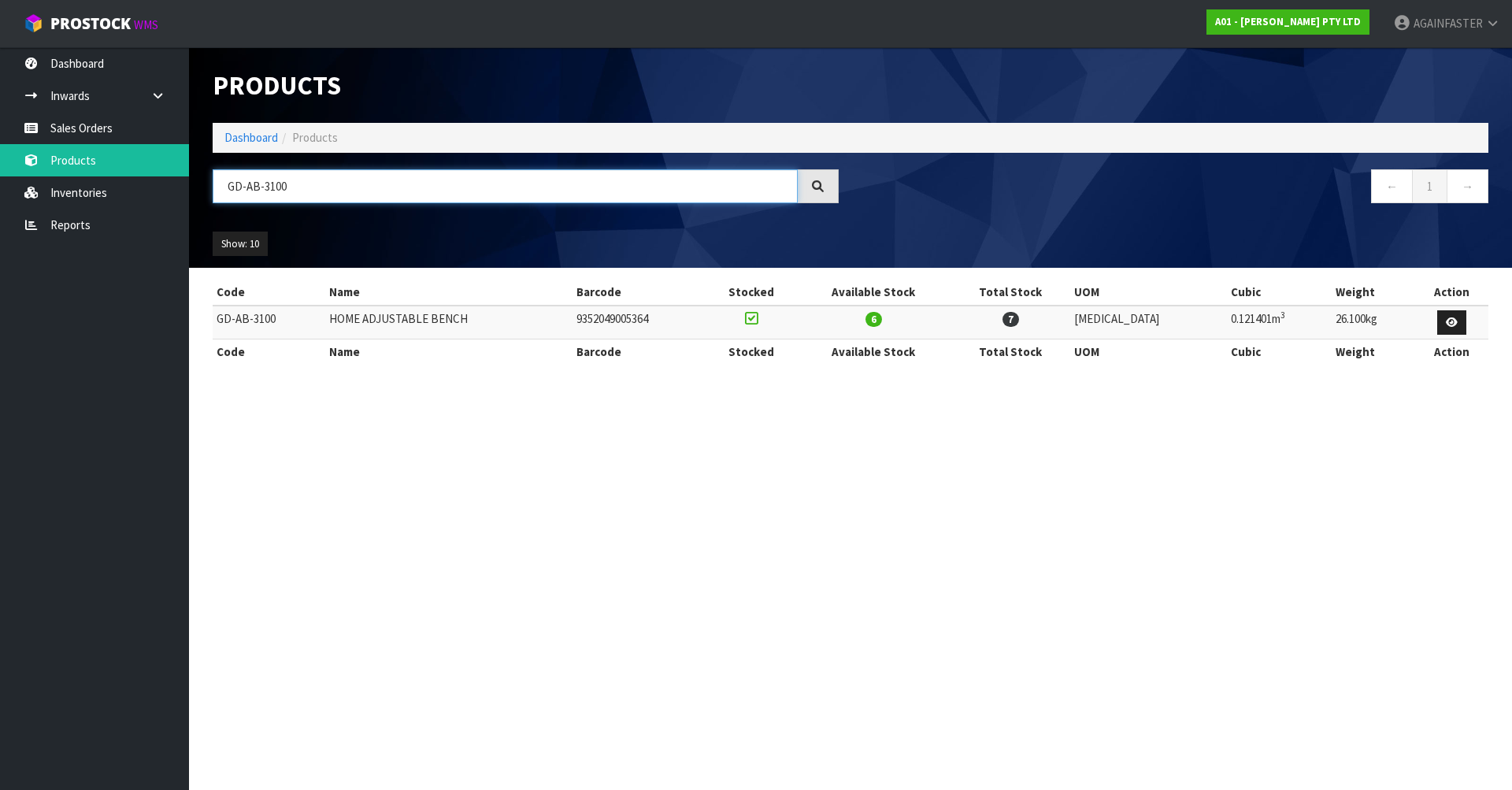
drag, startPoint x: 275, startPoint y: 186, endPoint x: 191, endPoint y: 186, distance: 84.0
click at [191, 186] on header "Products Import Products Drop file here to import csv template Dashboard Produc…" at bounding box center [850, 158] width 1323 height 221
paste input "0403-BA01-20"
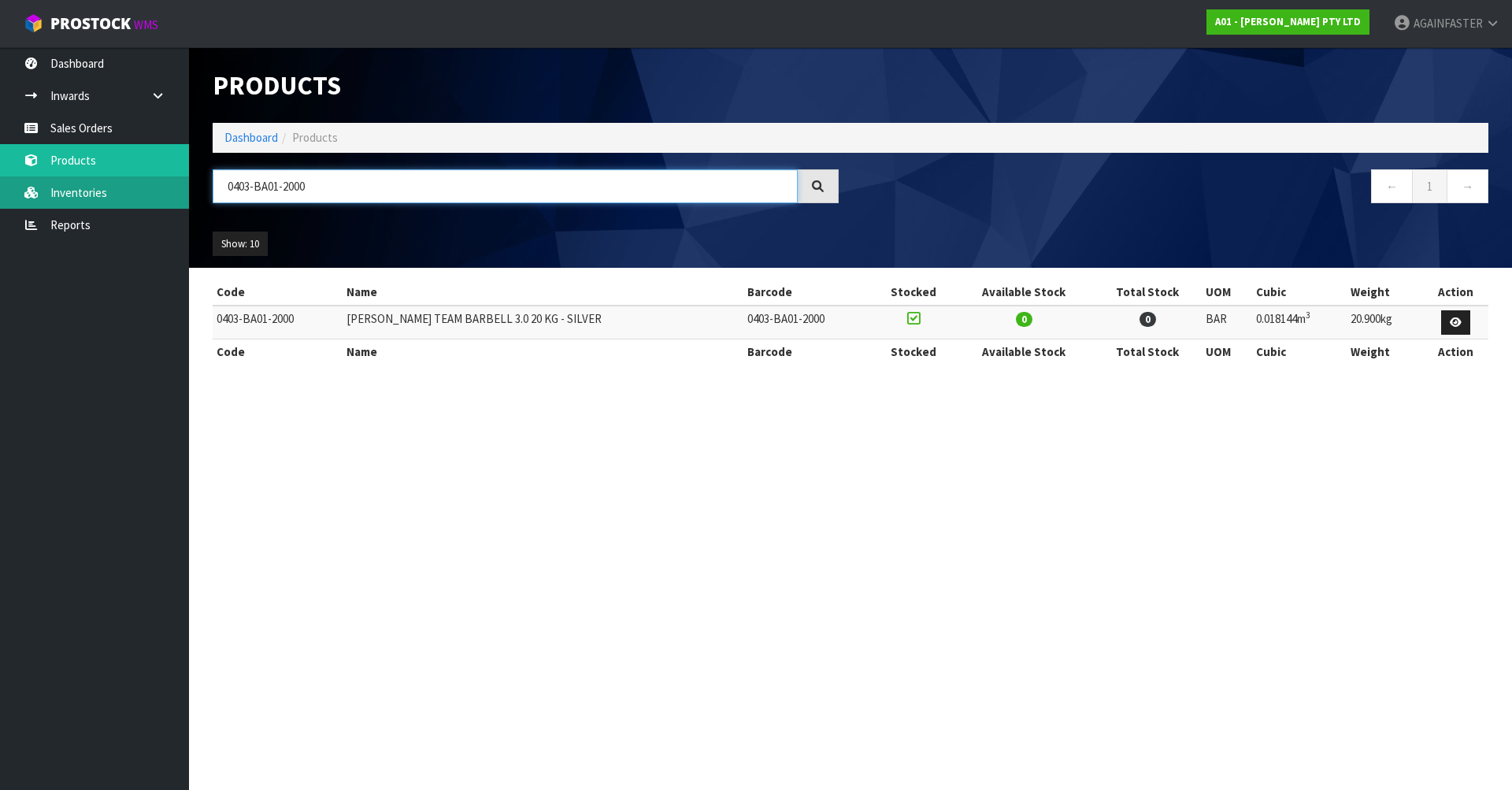
drag, startPoint x: 344, startPoint y: 191, endPoint x: 142, endPoint y: 189, distance: 202.0
click at [142, 189] on body "Toggle navigation ProStock WMS A01 - [PERSON_NAME] PTY LTD AGAINFASTER Logout D…" at bounding box center [756, 395] width 1512 height 790
paste input "1009-HT03-15PR"
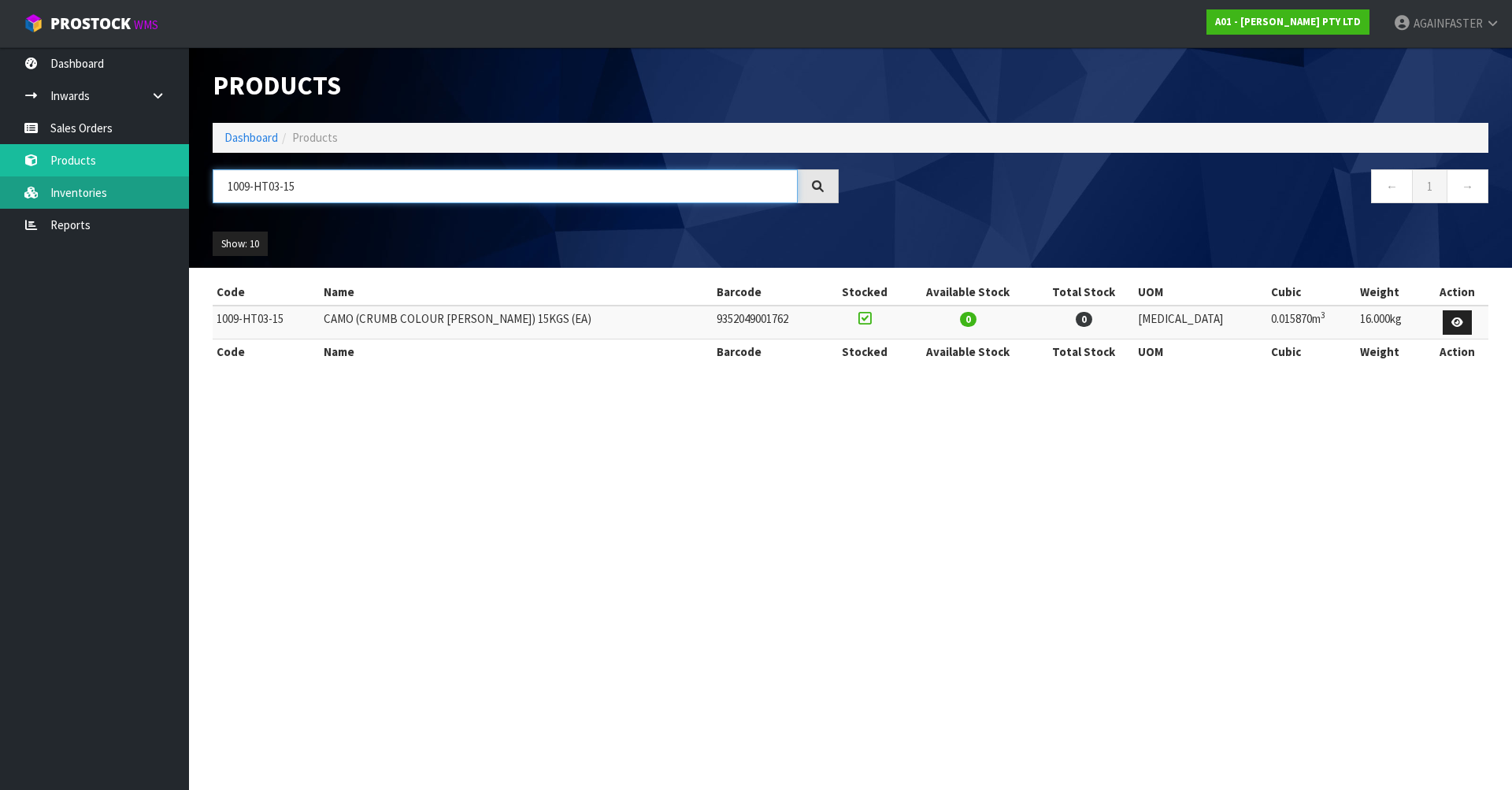
drag, startPoint x: 337, startPoint y: 178, endPoint x: 149, endPoint y: 190, distance: 188.4
click at [149, 190] on body "Toggle navigation ProStock WMS A01 - [PERSON_NAME] PTY LTD AGAINFASTER Logout D…" at bounding box center [756, 395] width 1512 height 790
paste input "Slam Ball"
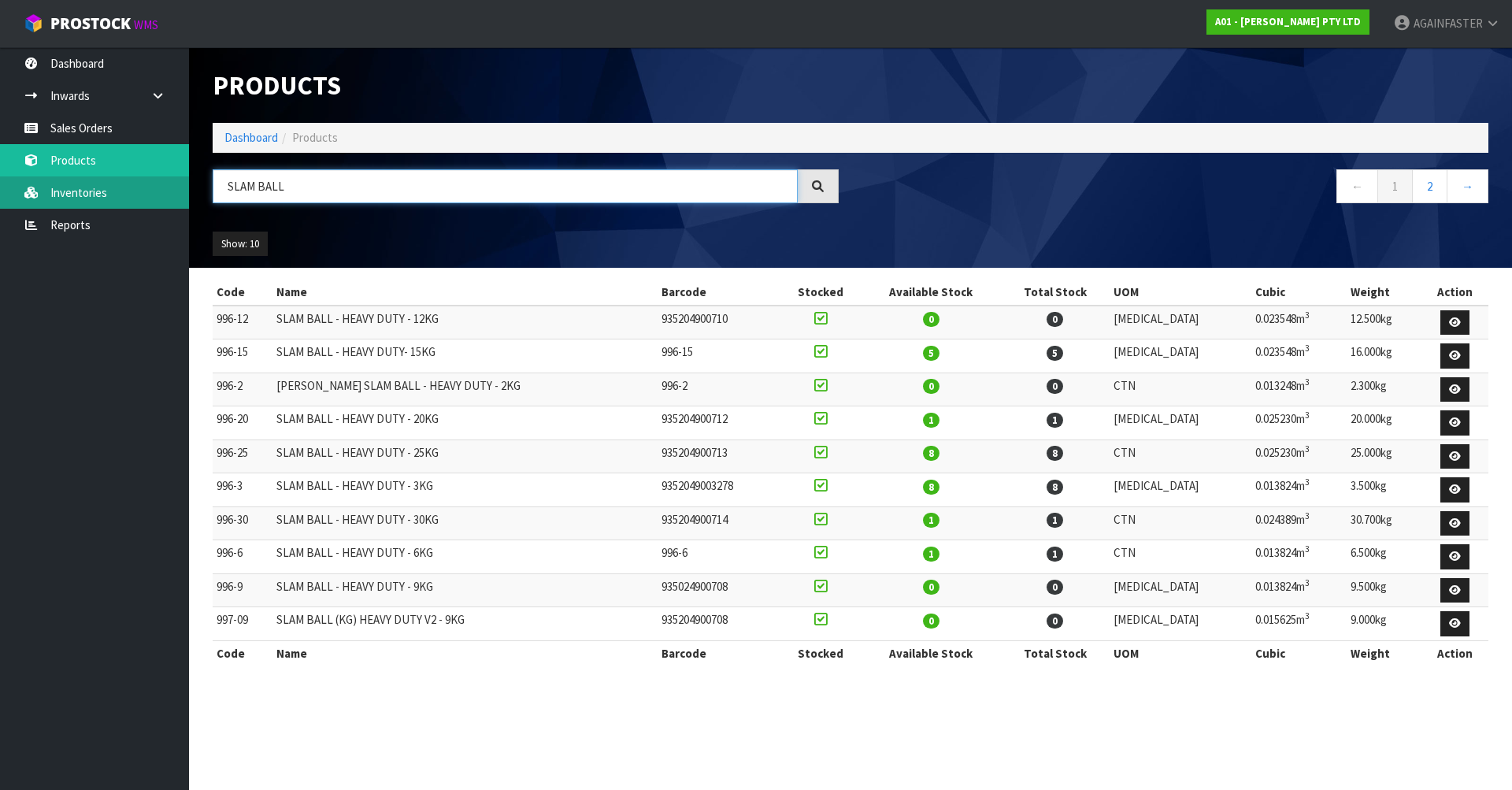
drag, startPoint x: 322, startPoint y: 184, endPoint x: 144, endPoint y: 182, distance: 178.0
click at [144, 182] on body "Toggle navigation ProStock WMS A01 - [PERSON_NAME] PTY LTD AGAINFASTER Logout D…" at bounding box center [756, 395] width 1512 height 790
paste input "0603-PG00-16"
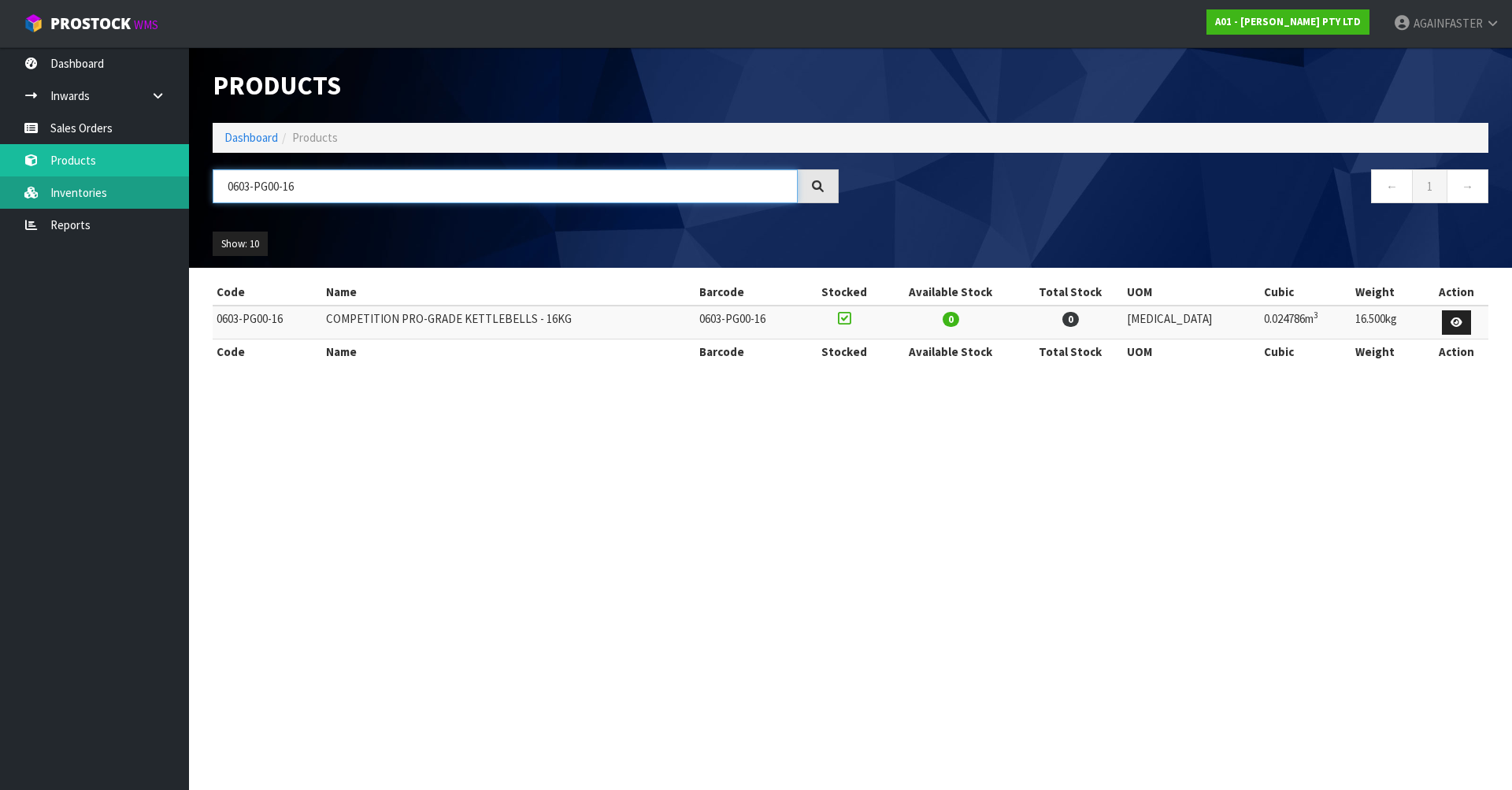
drag, startPoint x: 310, startPoint y: 179, endPoint x: 171, endPoint y: 179, distance: 139.0
click at [171, 179] on body "Toggle navigation ProStock WMS A01 - [PERSON_NAME] PTY LTD AGAINFASTER Logout D…" at bounding box center [756, 395] width 1512 height 790
paste input "78974"
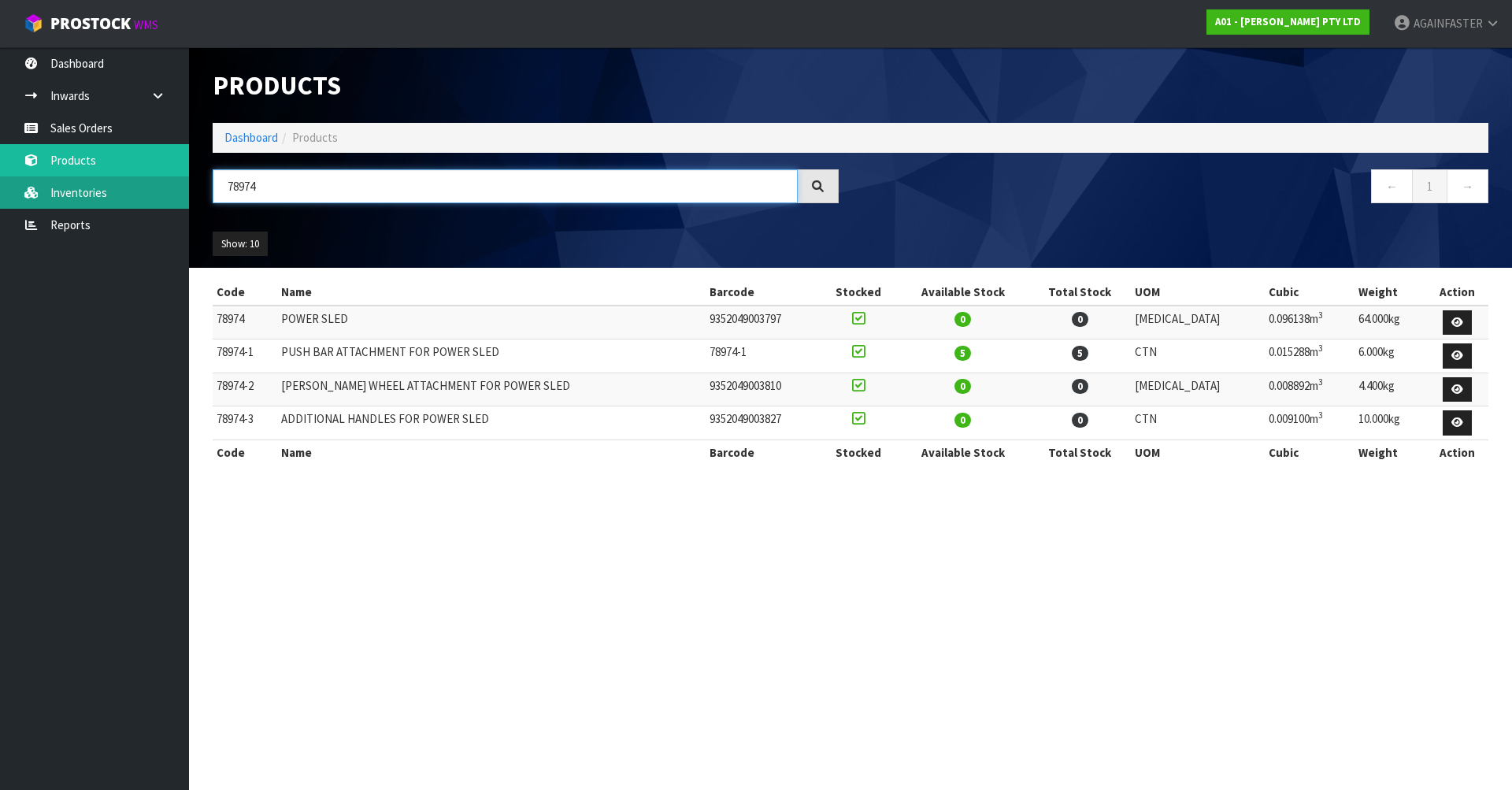
drag, startPoint x: 286, startPoint y: 188, endPoint x: 185, endPoint y: 186, distance: 101.0
click at [185, 186] on body "Toggle navigation ProStock WMS A01 - [PERSON_NAME] PTY LTD AGAINFASTER Logout D…" at bounding box center [756, 395] width 1512 height 790
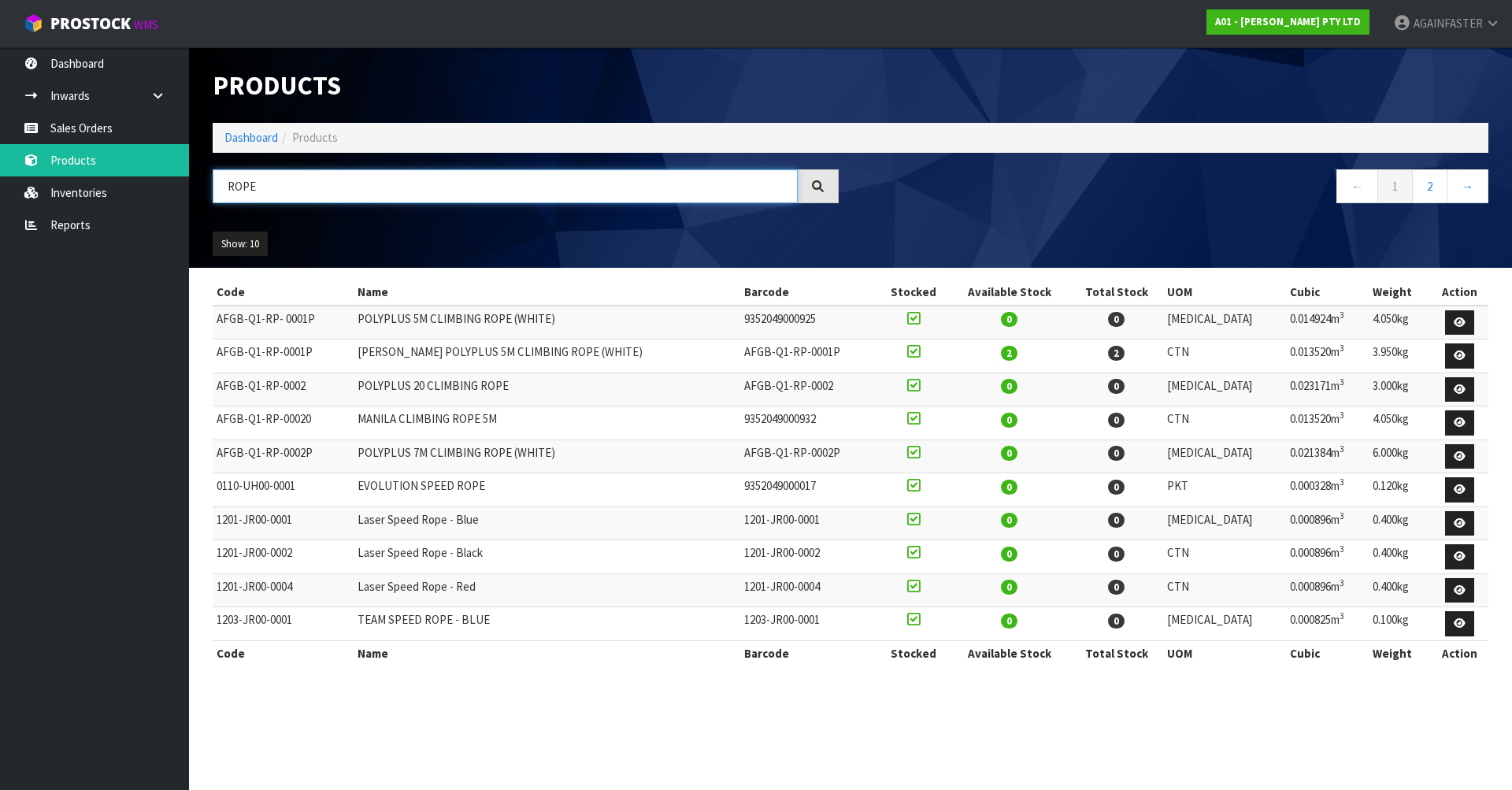
type input "ROPE"
drag, startPoint x: 373, startPoint y: 351, endPoint x: 656, endPoint y: 351, distance: 283.0
click at [656, 351] on td "[PERSON_NAME] POLYPLUS 5M CLIMBING ROPE (WHITE)" at bounding box center [547, 356] width 388 height 34
copy td "[PERSON_NAME] POLYPLUS 5M CLIMBING ROPE (WHITE)"
